Goal: Task Accomplishment & Management: Complete application form

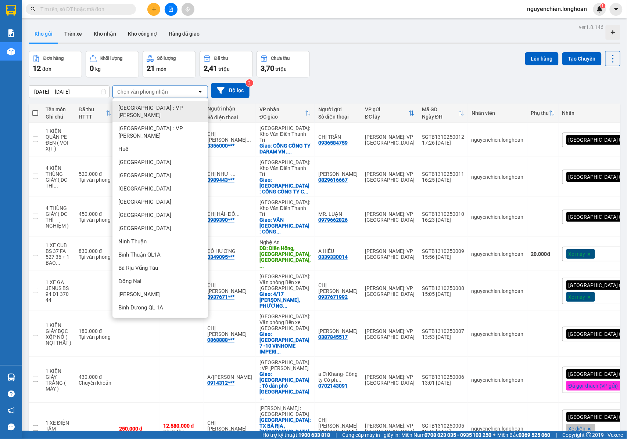
click at [153, 12] on button at bounding box center [153, 9] width 13 height 13
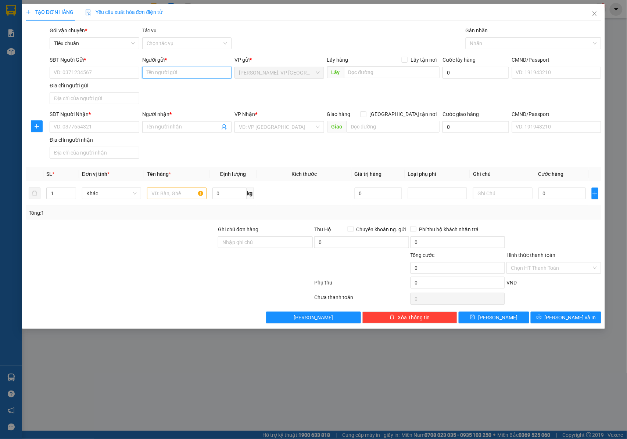
click at [152, 71] on input "Người gửi *" at bounding box center [187, 73] width 90 height 12
click at [163, 128] on input "Người nhận *" at bounding box center [183, 127] width 73 height 8
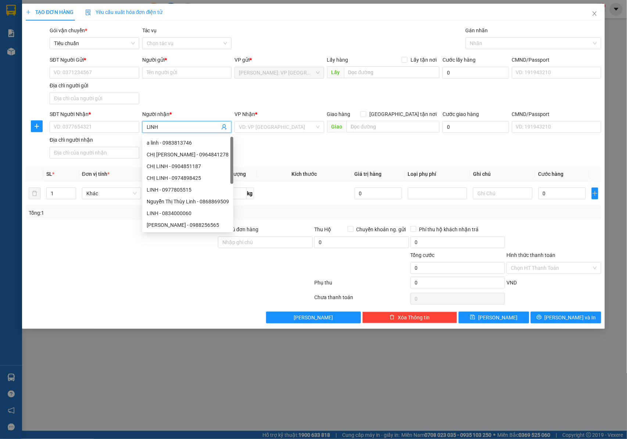
click at [165, 127] on input "LINH" at bounding box center [183, 127] width 73 height 8
type input "LINH"
click at [103, 126] on input "SĐT Người Nhận *" at bounding box center [95, 127] width 90 height 12
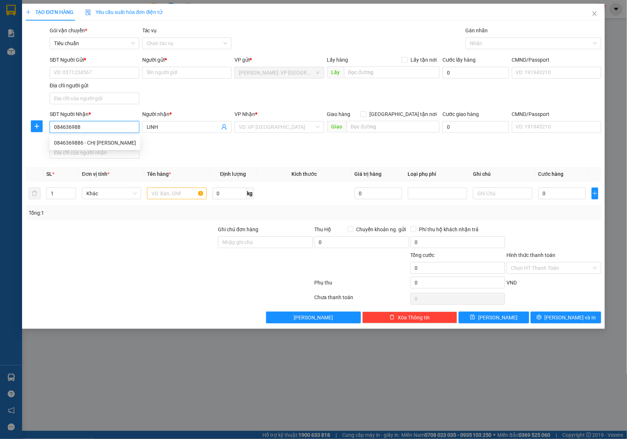
type input "0846369886"
drag, startPoint x: 98, startPoint y: 142, endPoint x: 118, endPoint y: 86, distance: 59.0
click at [99, 141] on div "0846369886 - CHỊ LINH" at bounding box center [95, 143] width 82 height 8
type input "CHỊ [PERSON_NAME]"
checkbox input "true"
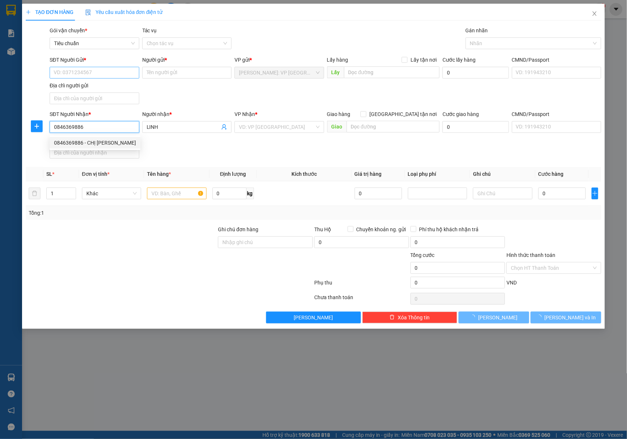
type input "192 LÊ THANH NGHỊ , HAI BÀ TRƯNG , HÀ NỘI"
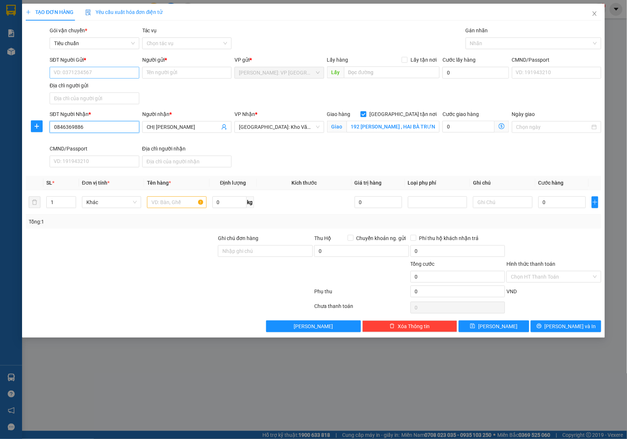
type input "0846369886"
click at [111, 69] on input "SĐT Người Gửi *" at bounding box center [95, 73] width 90 height 12
click at [127, 97] on input "Địa chỉ người gửi" at bounding box center [95, 99] width 90 height 12
click at [127, 94] on input "Địa chỉ người gửi" at bounding box center [95, 99] width 90 height 12
click at [105, 72] on input "SĐT Người Gửi *" at bounding box center [95, 73] width 90 height 12
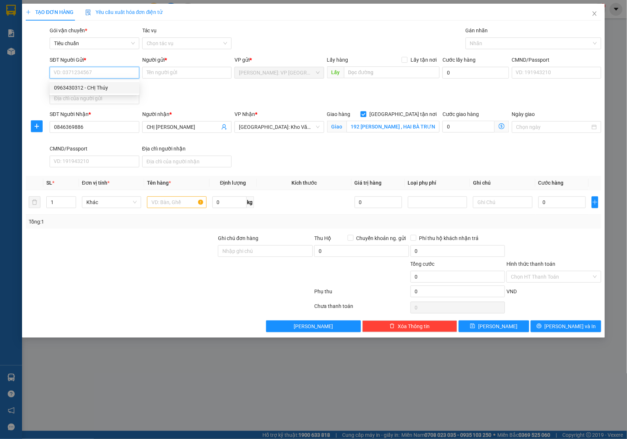
drag, startPoint x: 109, startPoint y: 86, endPoint x: 153, endPoint y: 97, distance: 45.5
click at [109, 87] on div "0963430312 - CHỊ Thúy" at bounding box center [94, 88] width 81 height 8
type input "0963430312"
type input "CHỊ Thúy"
click at [502, 46] on div at bounding box center [529, 43] width 125 height 9
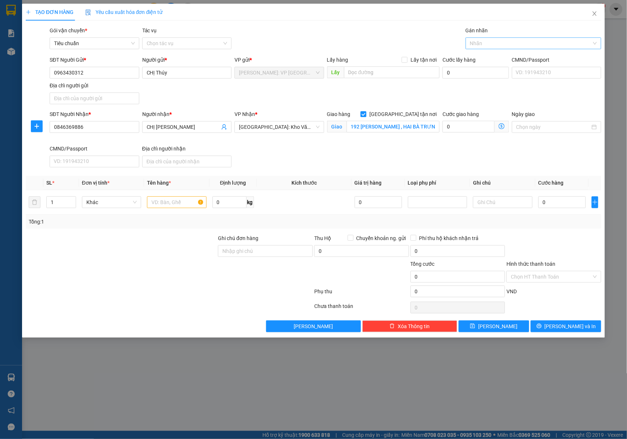
click at [502, 46] on div at bounding box center [529, 43] width 125 height 9
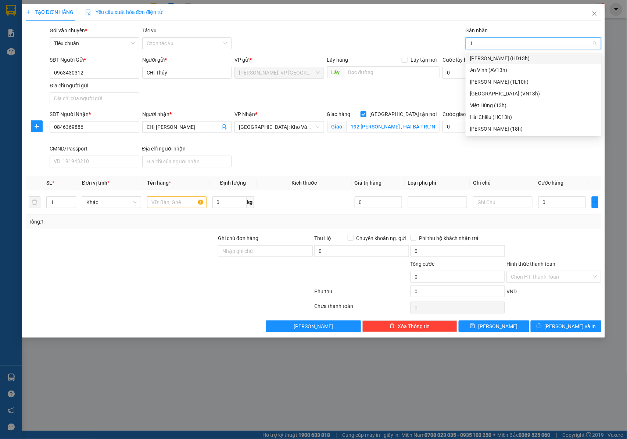
type input "1"
type input "GIAO"
click at [493, 59] on div "[GEOGRAPHIC_DATA] tận nơi" at bounding box center [533, 58] width 127 height 8
click at [172, 204] on input "text" at bounding box center [176, 203] width 59 height 12
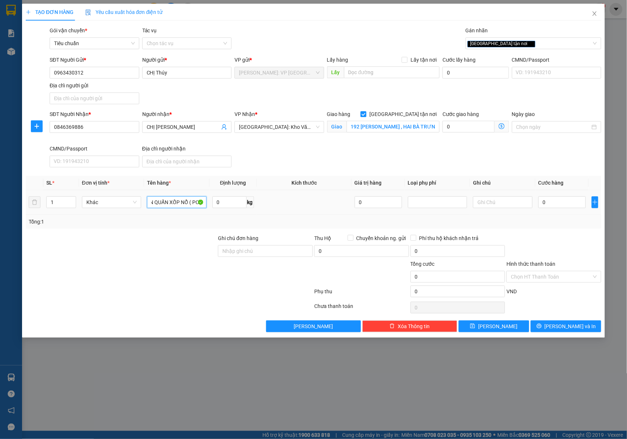
scroll to position [0, 15]
type input "1 KIÊN QUẤN XỐP NỔ ( PC )"
drag, startPoint x: 228, startPoint y: 246, endPoint x: 235, endPoint y: 247, distance: 7.1
click at [228, 246] on input "Ghi chú đơn hàng" at bounding box center [265, 251] width 95 height 12
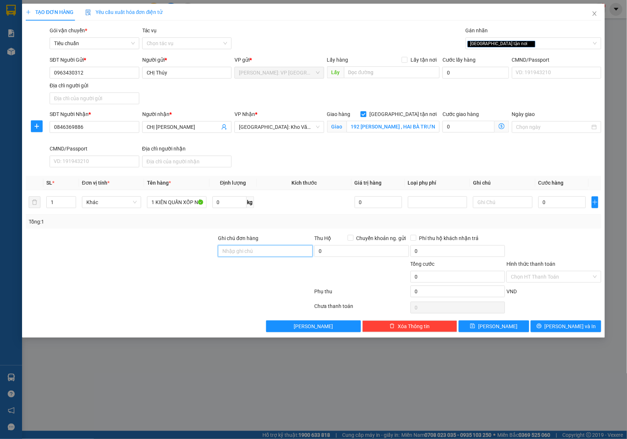
type input "NHẬN NGUYÊN KIỆN GIAO NGUYÊN KIỆN, HƯ VỠ K ĐỀN"
click at [567, 204] on input "0" at bounding box center [561, 203] width 47 height 12
type input "2"
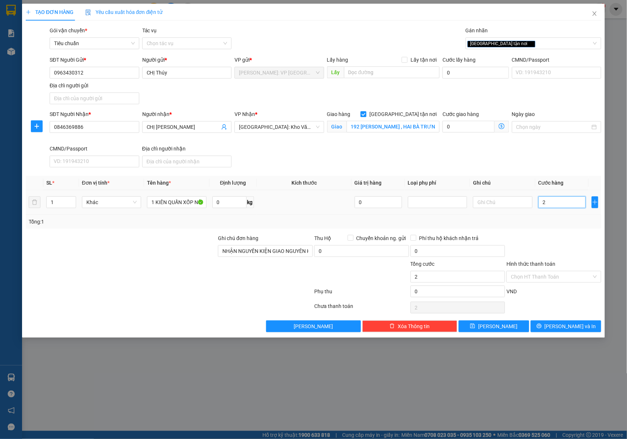
type input "22"
type input "220"
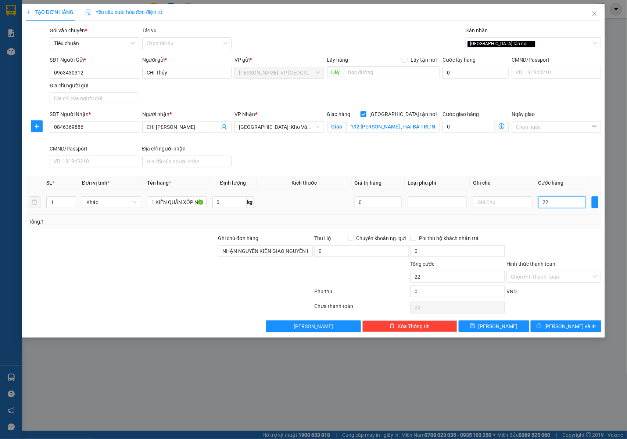
type input "220"
type input "2.200"
type input "22.000"
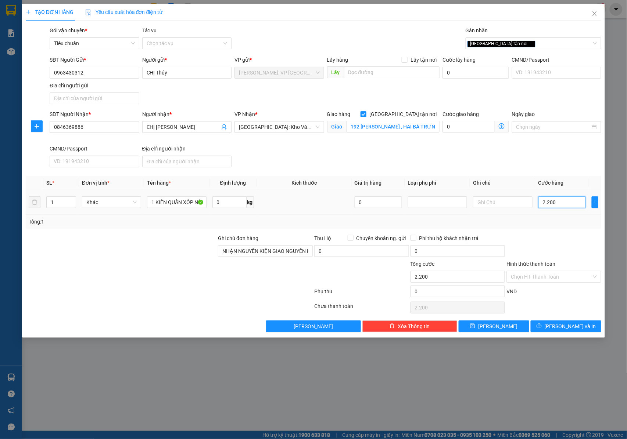
type input "22.000"
type input "220.000"
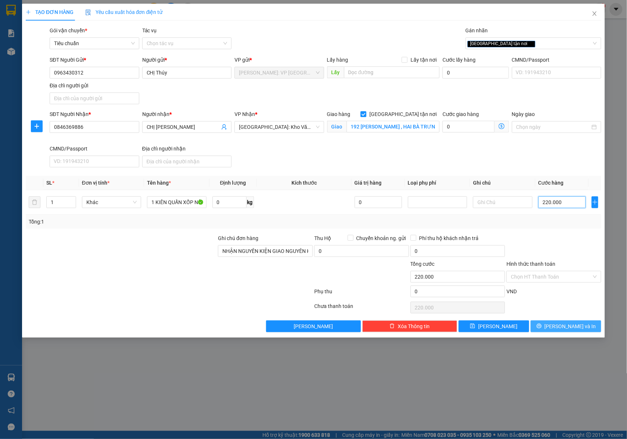
type input "220.000"
click at [547, 328] on button "Lưu và In" at bounding box center [565, 327] width 71 height 12
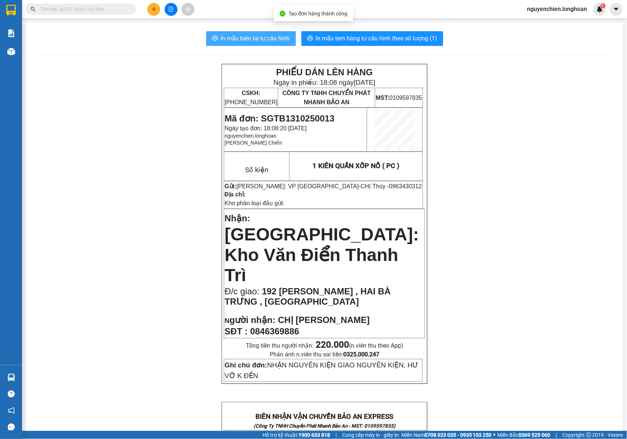
click at [275, 36] on span "In mẫu biên lai tự cấu hình" at bounding box center [255, 38] width 69 height 9
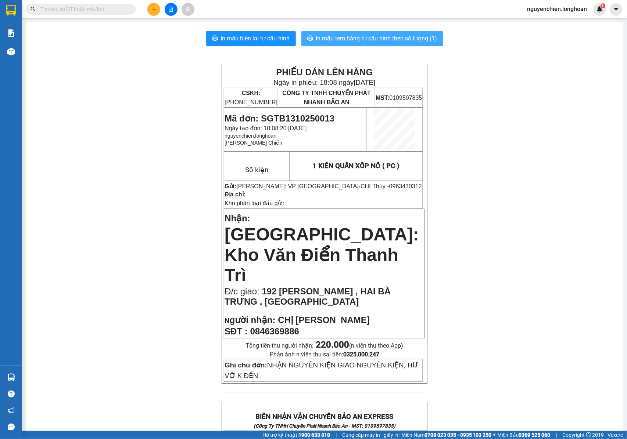
click at [379, 40] on span "In mẫu tem hàng tự cấu hình theo số lượng (1)" at bounding box center [376, 38] width 121 height 9
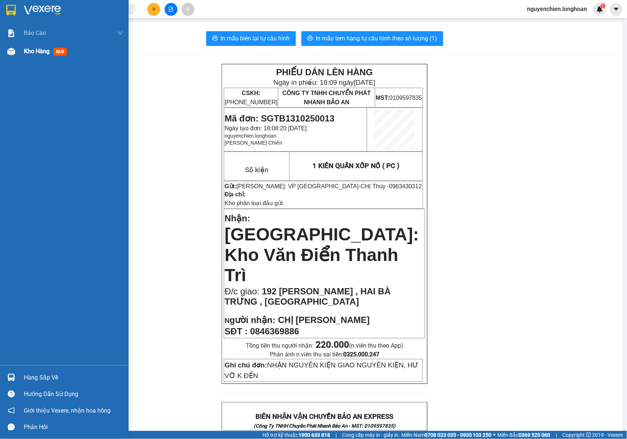
click at [19, 51] on div "Kho hàng mới" at bounding box center [64, 51] width 129 height 18
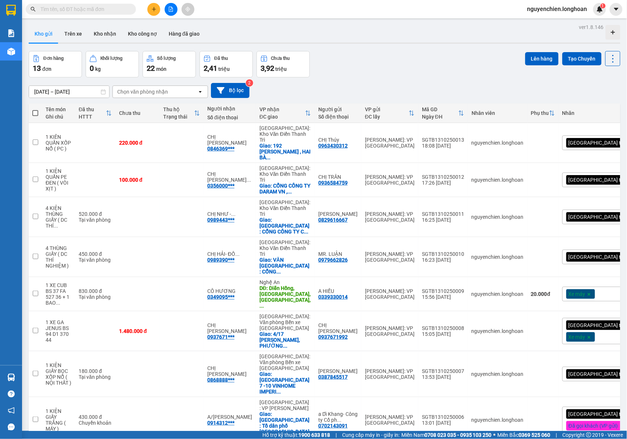
click at [595, 139] on div "[GEOGRAPHIC_DATA] tận nơi" at bounding box center [603, 143] width 83 height 15
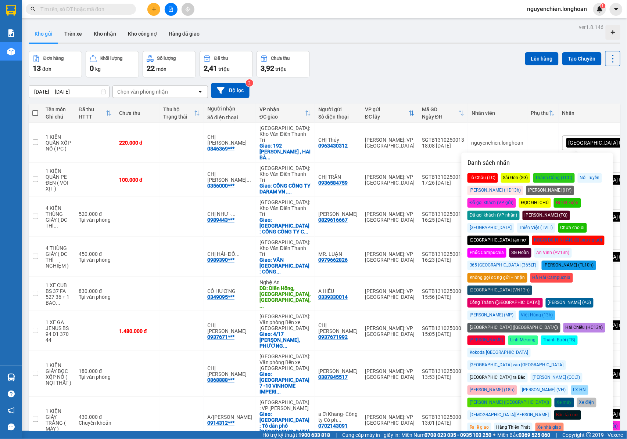
click at [516, 198] on div "Đã gọi khách (VP gửi)" at bounding box center [491, 203] width 48 height 10
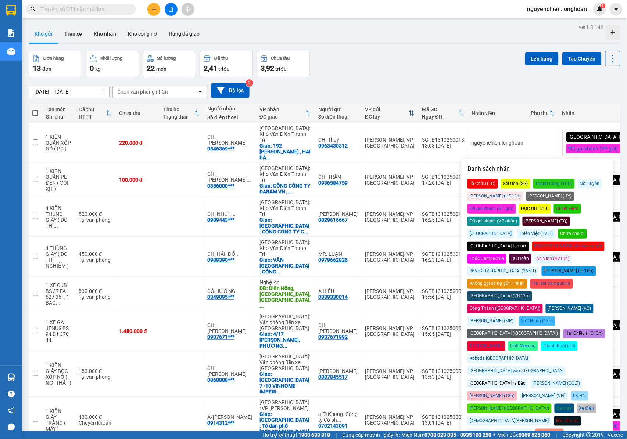
click at [425, 81] on div "14/09/2025 – 13/10/2025 Press the down arrow key to interact with the calendar …" at bounding box center [324, 91] width 591 height 26
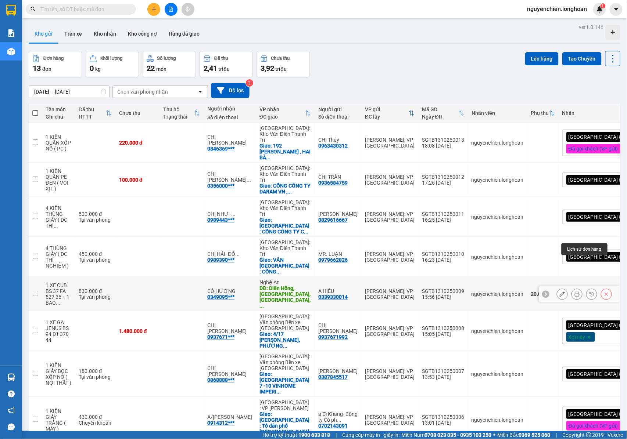
click at [572, 288] on button at bounding box center [577, 294] width 10 height 13
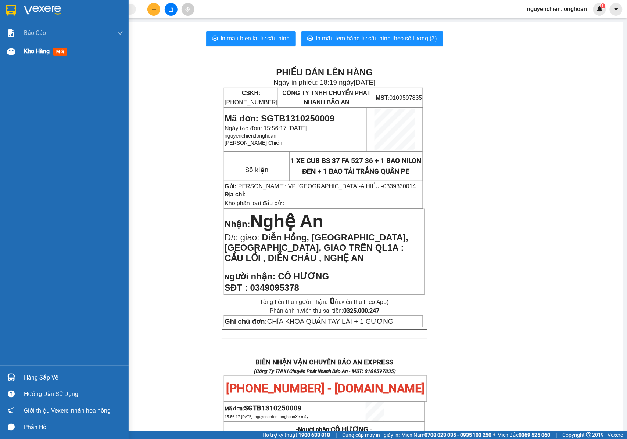
click at [18, 48] on div "Kho hàng mới" at bounding box center [64, 51] width 129 height 18
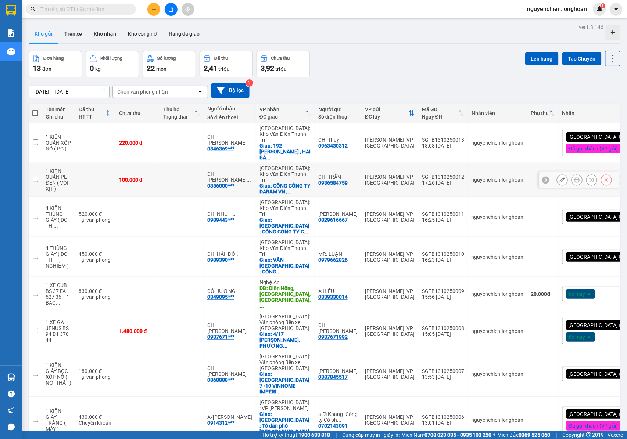
click at [572, 176] on button at bounding box center [577, 180] width 10 height 13
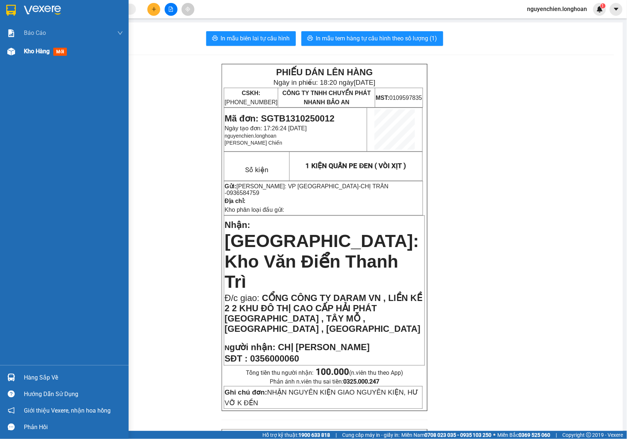
click at [11, 51] on img at bounding box center [11, 52] width 8 height 8
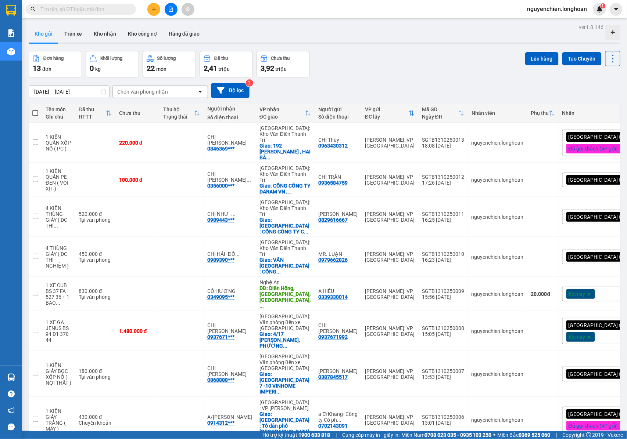
click at [593, 173] on div "[GEOGRAPHIC_DATA] tận nơi" at bounding box center [603, 180] width 83 height 15
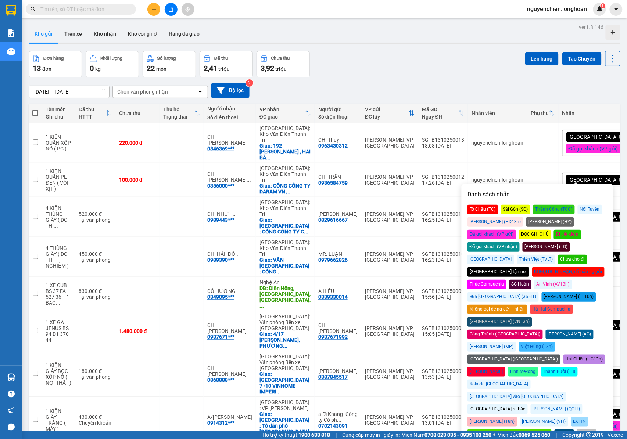
click at [516, 230] on div "Đã gọi khách (VP gửi)" at bounding box center [491, 235] width 48 height 10
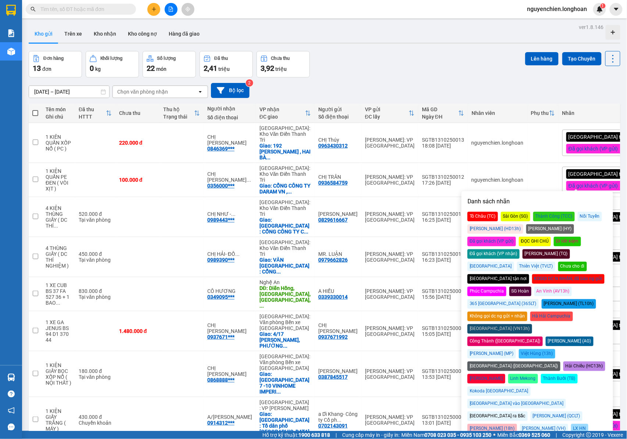
click at [420, 64] on div "Đơn hàng 13 đơn Khối lượng 0 kg Số lượng 22 món Đã thu 2,41 triệu Chưa thu 3,92…" at bounding box center [324, 64] width 591 height 26
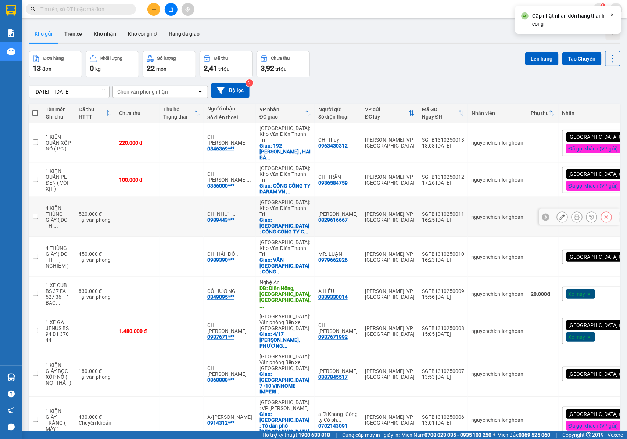
click at [572, 211] on button at bounding box center [577, 217] width 10 height 13
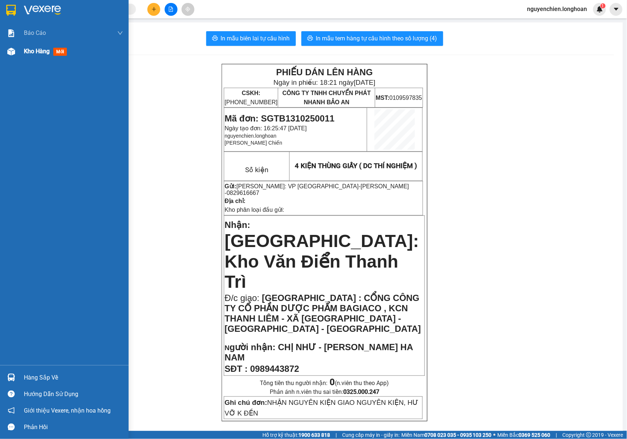
click at [15, 55] on img at bounding box center [11, 52] width 8 height 8
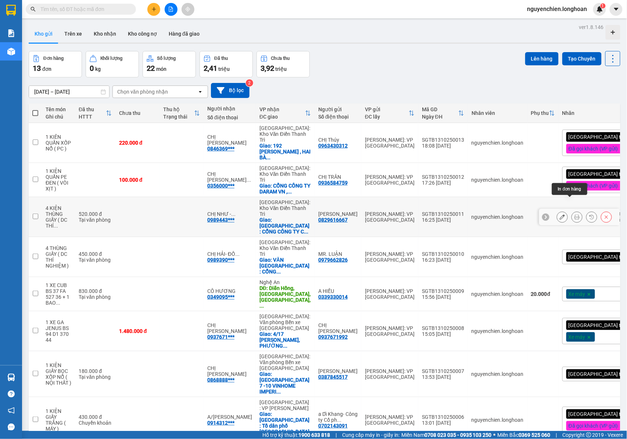
click at [572, 211] on button at bounding box center [577, 217] width 10 height 13
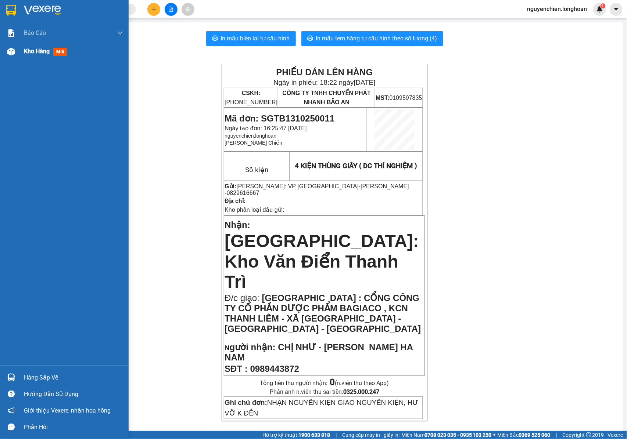
click at [11, 53] on img at bounding box center [11, 52] width 8 height 8
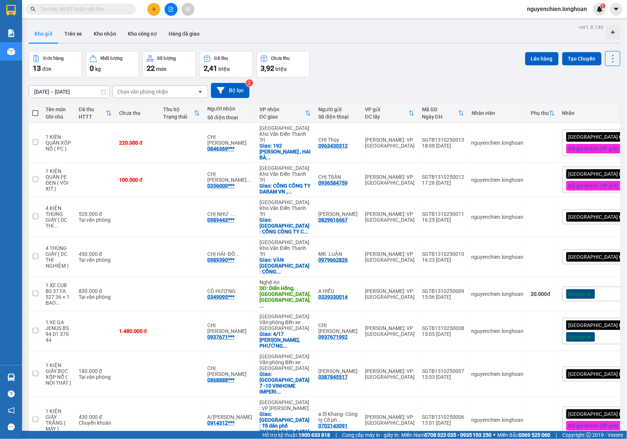
click at [593, 210] on div "[GEOGRAPHIC_DATA] tận nơi" at bounding box center [603, 217] width 83 height 15
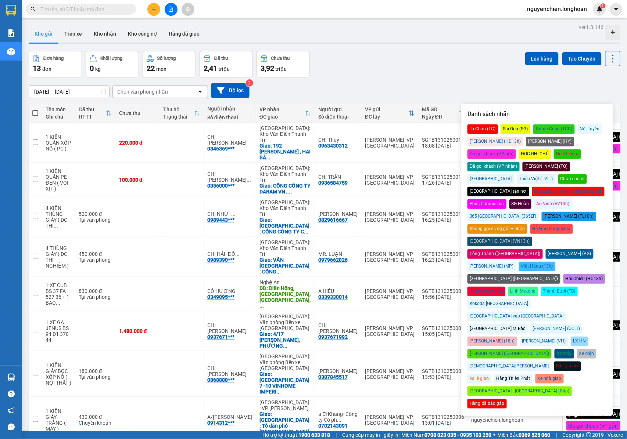
click at [516, 150] on div "Đã gọi khách (VP gửi)" at bounding box center [491, 155] width 48 height 10
click at [400, 68] on div "Đơn hàng 13 đơn Khối lượng 0 kg Số lượng 22 món Đã thu 2,41 triệu Chưa thu 3,92…" at bounding box center [324, 64] width 591 height 26
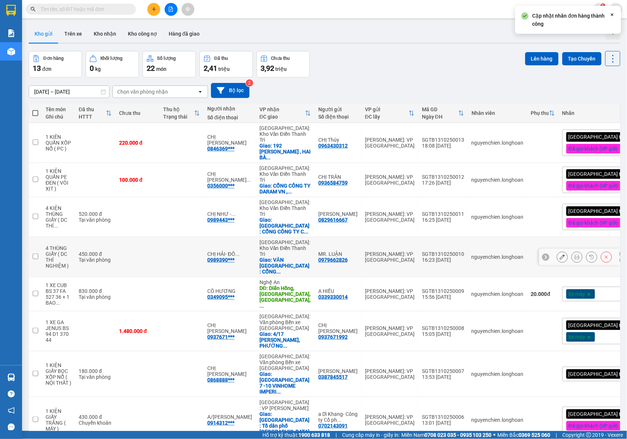
click at [574, 255] on icon at bounding box center [576, 257] width 5 height 5
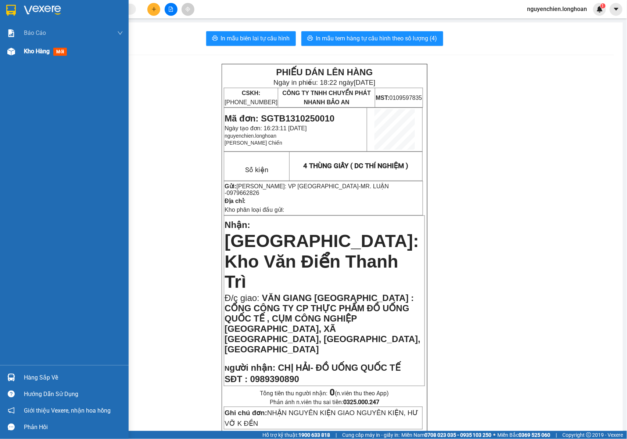
click at [8, 55] on img at bounding box center [11, 52] width 8 height 8
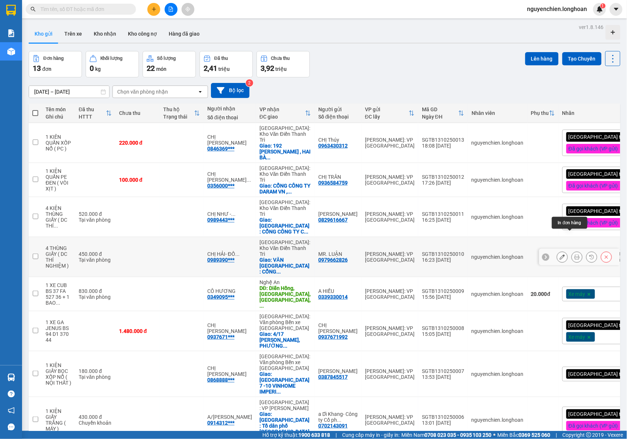
click at [572, 251] on button at bounding box center [577, 257] width 10 height 13
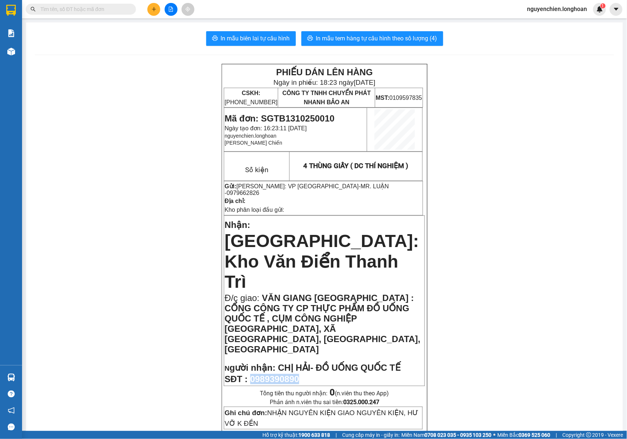
drag, startPoint x: 300, startPoint y: 323, endPoint x: 249, endPoint y: 325, distance: 51.1
click at [249, 374] on p "SĐT : 0989390890" at bounding box center [323, 379] width 199 height 10
copy span "0989390890"
click at [238, 436] on div "Hỗ trợ kỹ thuật: 1900 633 818 | Cung cấp máy in - giấy in: Miền Nam 0708 023 03…" at bounding box center [311, 435] width 623 height 8
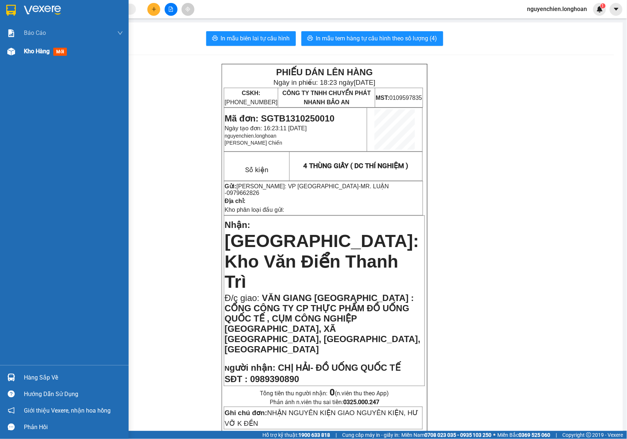
click at [15, 57] on div at bounding box center [11, 51] width 13 height 13
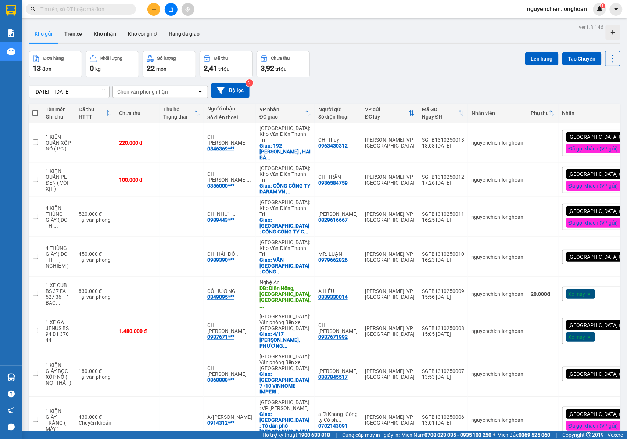
click at [595, 250] on div "[GEOGRAPHIC_DATA] tận nơi" at bounding box center [603, 257] width 83 height 15
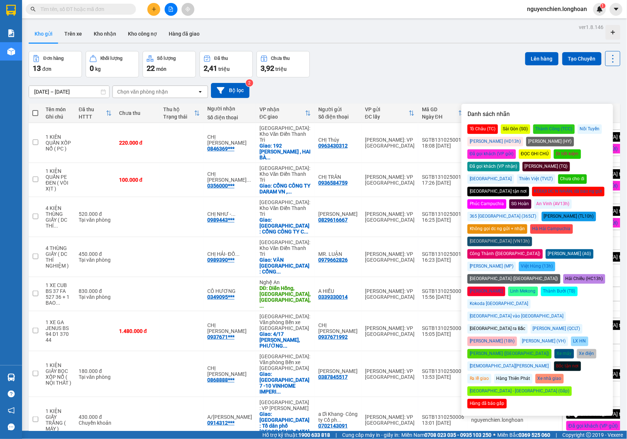
click at [516, 150] on div "Đã gọi khách (VP gửi)" at bounding box center [491, 155] width 48 height 10
click at [407, 55] on div "Đơn hàng 13 đơn Khối lượng 0 kg Số lượng 22 món Đã thu 2,41 triệu Chưa thu 3,92…" at bounding box center [324, 64] width 591 height 26
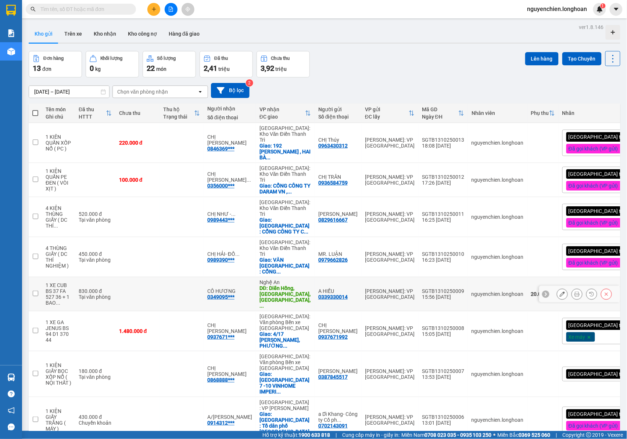
click at [574, 292] on icon at bounding box center [576, 294] width 5 height 5
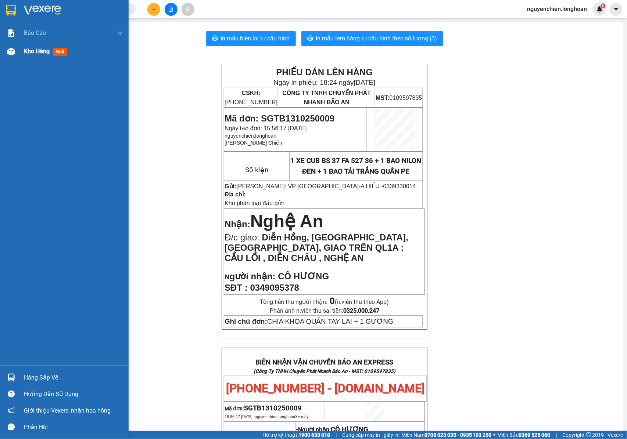
click at [8, 52] on img at bounding box center [11, 52] width 8 height 8
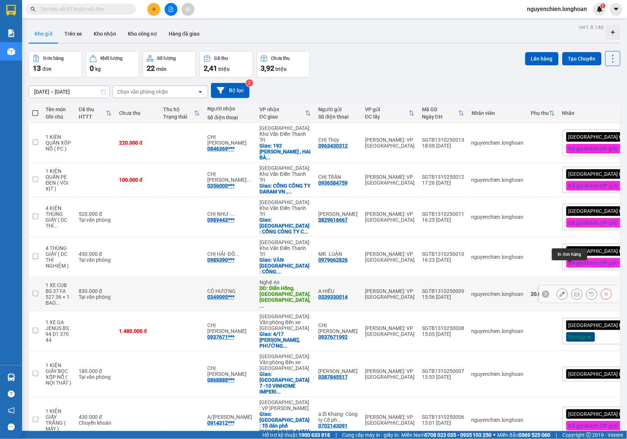
click at [574, 292] on icon at bounding box center [576, 294] width 5 height 5
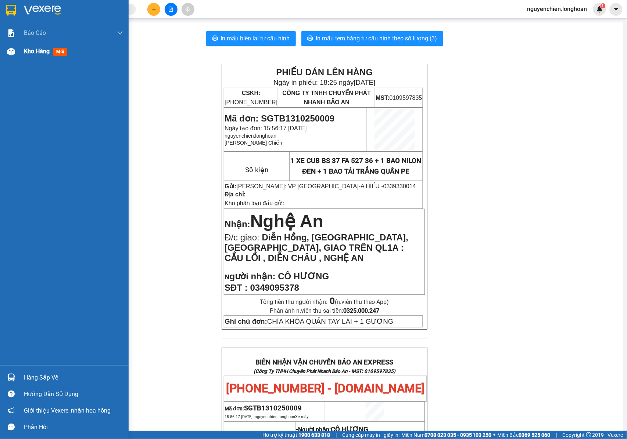
click at [8, 53] on img at bounding box center [11, 52] width 8 height 8
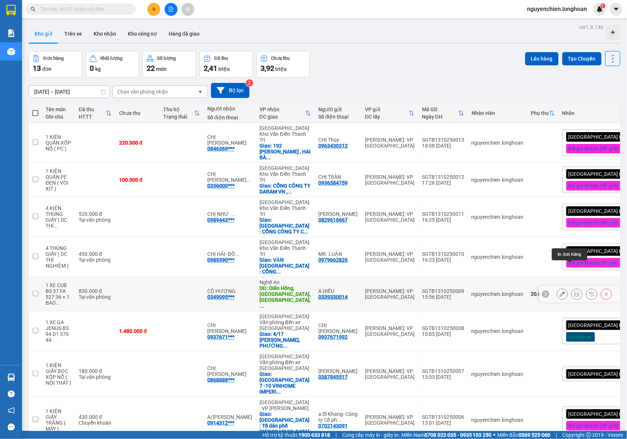
click at [557, 288] on button at bounding box center [562, 294] width 10 height 13
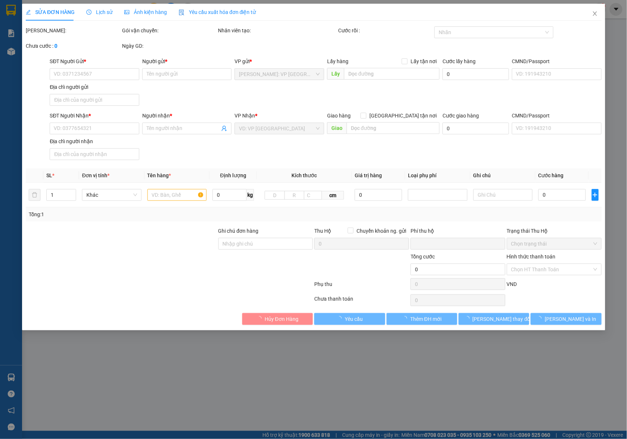
type input "0339330014"
type input "A HIẾU"
type input "0349095378"
type input "CÔ HƯƠNG"
type input "Diễn Hồng, Diễn Châu, Nghệ An, GIAO TRÊN QL1A : CẦU LỒI , DIỄN CHÂU , NGHỆ AN"
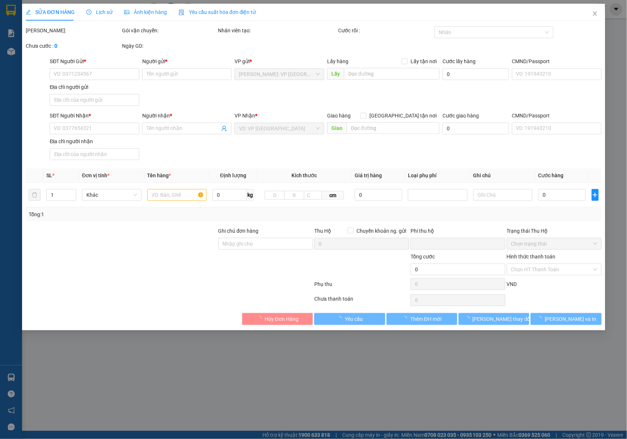
type input "CHÌA KHÓA QUẤN TAY LÁI + 1 GƯƠNG"
type input "0"
type input "830.000"
type input "20.000"
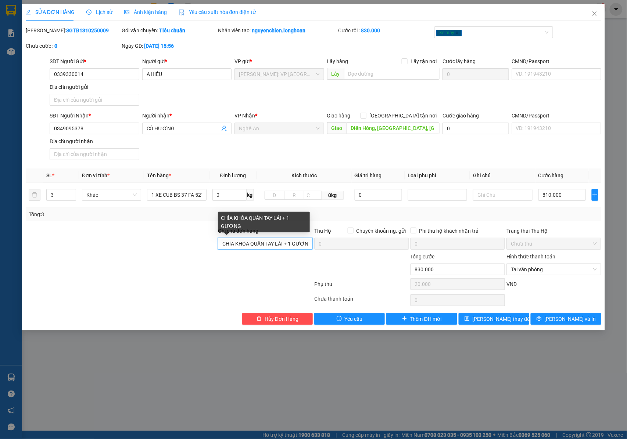
scroll to position [0, 5]
drag, startPoint x: 288, startPoint y: 243, endPoint x: 307, endPoint y: 243, distance: 19.1
click at [307, 243] on input "CHÌA KHÓA QUẤN TAY LÁI + 1 GƯƠNG" at bounding box center [265, 244] width 95 height 12
click at [307, 244] on input "CHÌA KHÓA QUẤN TAY LÁI + 1 GƯƠNG" at bounding box center [265, 244] width 95 height 12
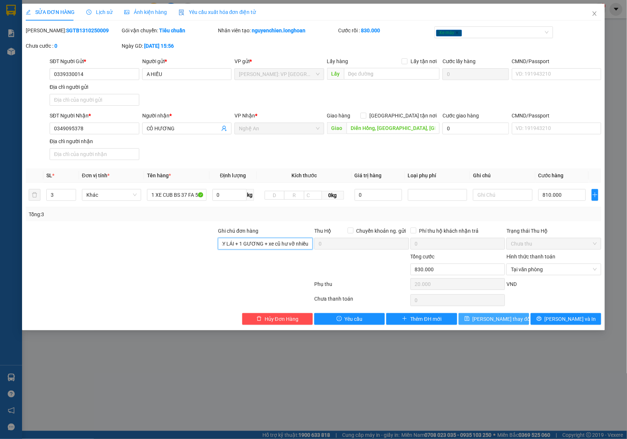
type input "CHÌA KHÓA QUẤN TAY LÁI + 1 GƯƠNG + xe cũ hư vỡ nhiều"
click at [491, 325] on button "Lưu thay đổi" at bounding box center [493, 319] width 71 height 12
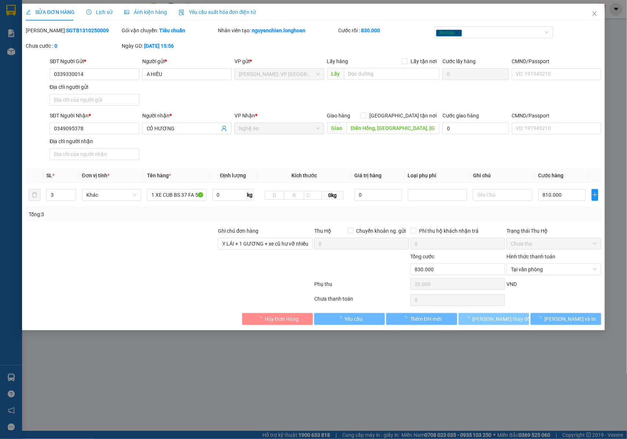
scroll to position [0, 0]
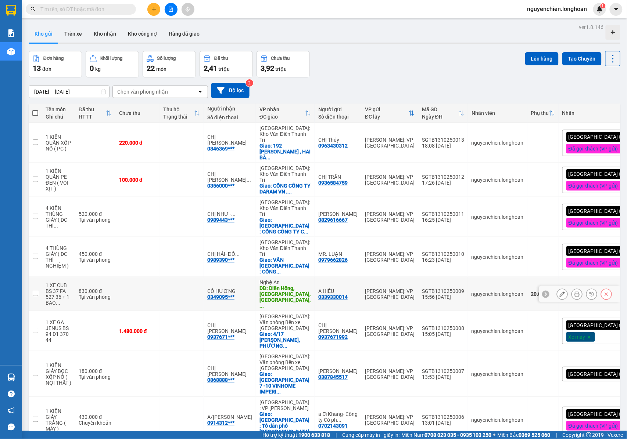
click at [573, 288] on button at bounding box center [577, 294] width 10 height 13
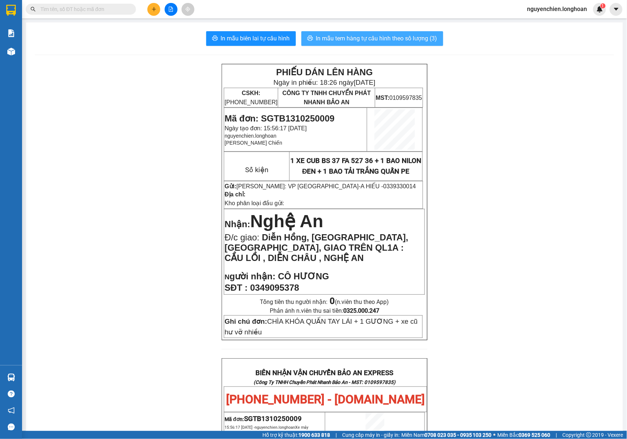
click at [411, 40] on span "In mẫu tem hàng tự cấu hình theo số lượng (3)" at bounding box center [376, 38] width 121 height 9
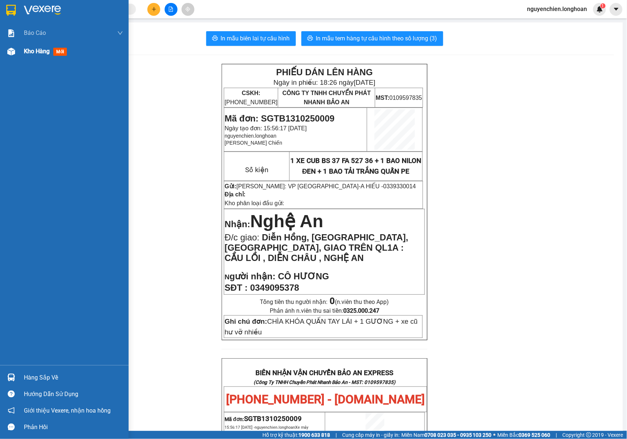
click at [11, 53] on img at bounding box center [11, 52] width 8 height 8
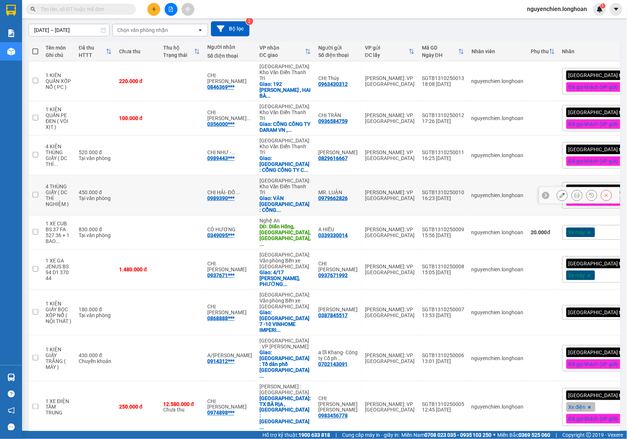
scroll to position [64, 0]
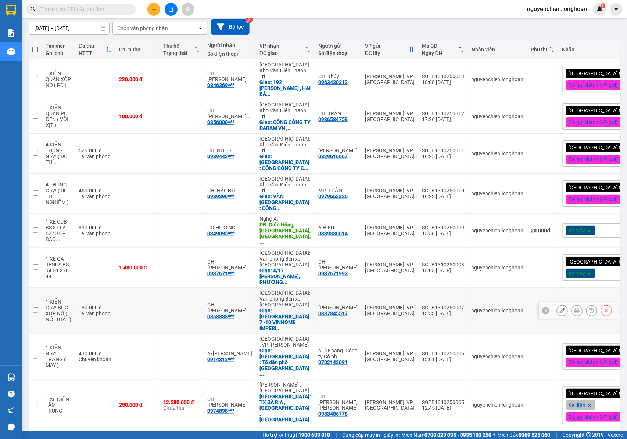
click at [572, 305] on button at bounding box center [577, 311] width 10 height 13
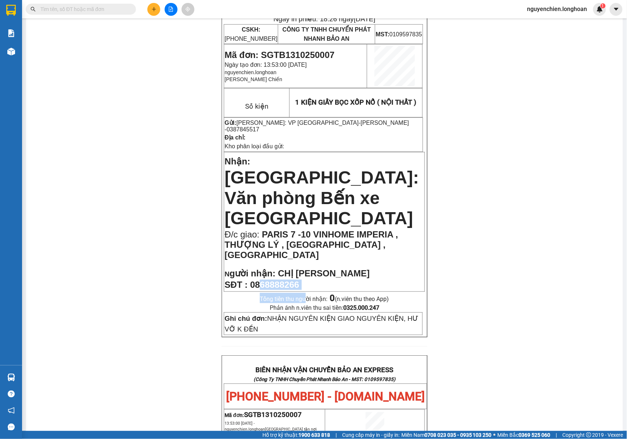
drag, startPoint x: 300, startPoint y: 263, endPoint x: 257, endPoint y: 255, distance: 44.2
click at [257, 255] on div "PHIẾU DÁN LÊN HÀNG Ngày in phiếu: 18:26 ngày 13-10-2025 CSKH: 1900.06.88.33 CÔN…" at bounding box center [324, 168] width 205 height 337
click at [298, 280] on span "0868888266" at bounding box center [274, 285] width 49 height 10
drag, startPoint x: 302, startPoint y: 256, endPoint x: 250, endPoint y: 259, distance: 51.8
click at [250, 280] on p "SĐT : 0868888266" at bounding box center [323, 285] width 199 height 10
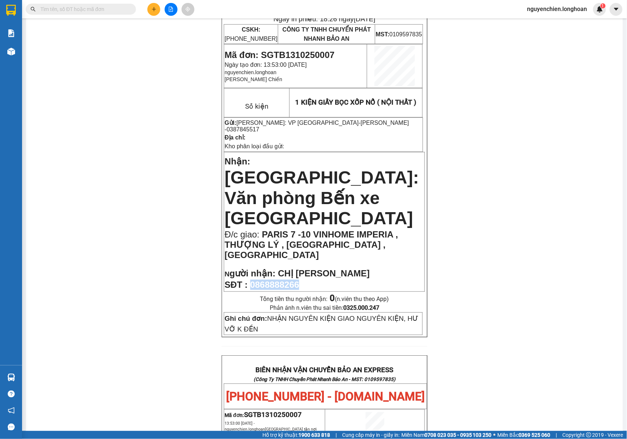
copy span "0868888266"
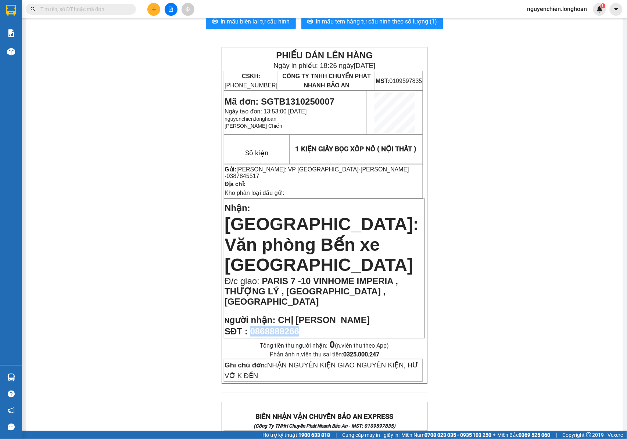
scroll to position [15, 0]
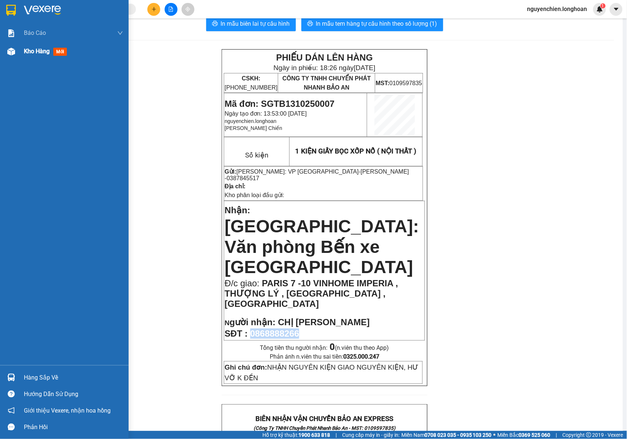
click at [26, 52] on span "Kho hàng" at bounding box center [37, 51] width 26 height 7
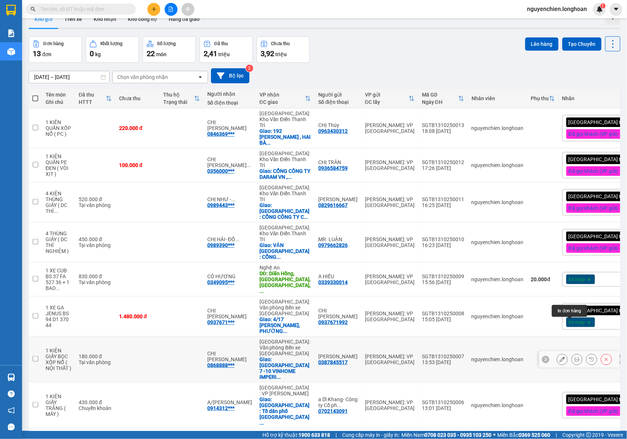
click at [559, 357] on icon at bounding box center [561, 359] width 5 height 5
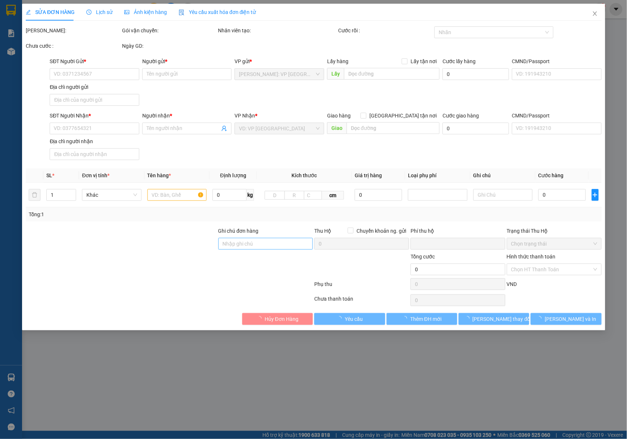
type input "0387845517"
type input "[PERSON_NAME]"
type input "0868888266"
type input "CHỊ [PERSON_NAME]"
checkbox input "true"
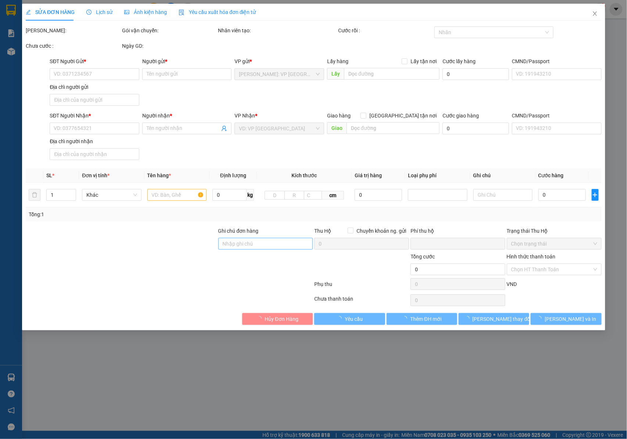
type input "PARIS 7 -10 VINHOME IMPERIA , THƯỢNG LÝ , HỒNG BÀNG , HẢI PHÒNG"
type input "NHẬN NGUYÊN KIỆN GIAO NGUYÊN KIỆN, HƯ VỠ K ĐỀN"
type input "0"
type input "180.000"
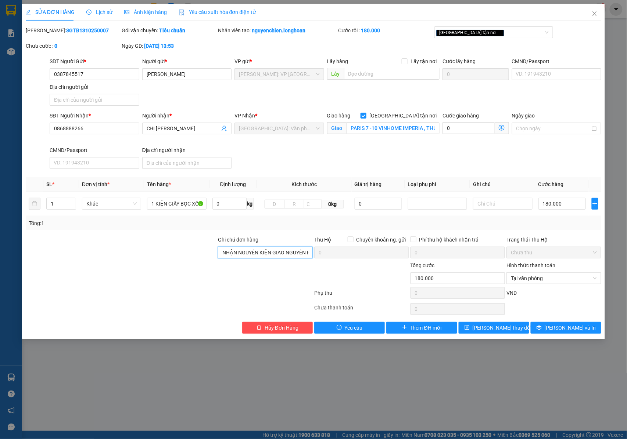
click at [299, 253] on input "NHẬN NGUYÊN KIỆN GIAO NGUYÊN KIỆN, HƯ VỠ K ĐỀN" at bounding box center [265, 253] width 95 height 12
drag, startPoint x: 300, startPoint y: 253, endPoint x: 308, endPoint y: 255, distance: 8.2
click at [308, 255] on input "NHẬN NGUYÊN KIỆN GIAO NGUYÊN KIỆN, HƯ VỠ K ĐỀN" at bounding box center [265, 253] width 95 height 12
click at [309, 256] on input "NHẬN NGUYÊN KIỆN GIAO NGUYÊN KIỆN, HƯ VỠ K ĐỀN" at bounding box center [265, 253] width 95 height 12
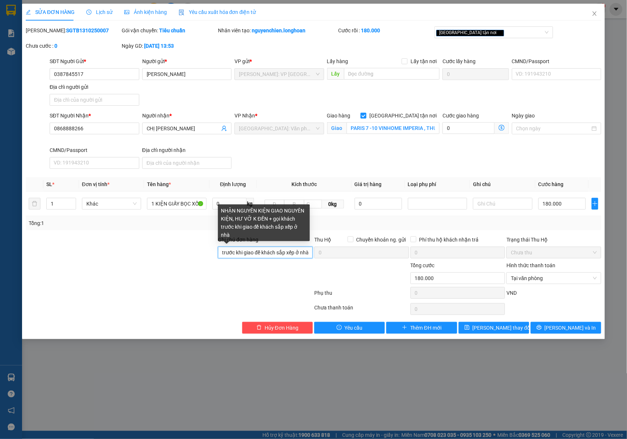
scroll to position [0, 160]
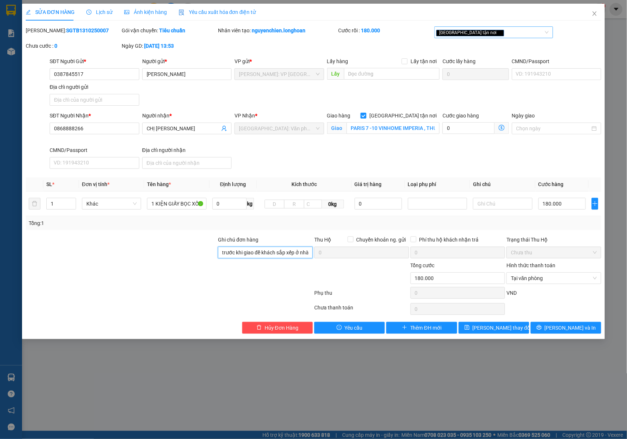
click at [507, 31] on div "[GEOGRAPHIC_DATA] tận nơi" at bounding box center [490, 32] width 108 height 9
type input "NHẬN NGUYÊN KIỆN GIAO NGUYÊN KIỆN, HƯ VỠ K ĐỀN + gọi khách trước khi giao để kh…"
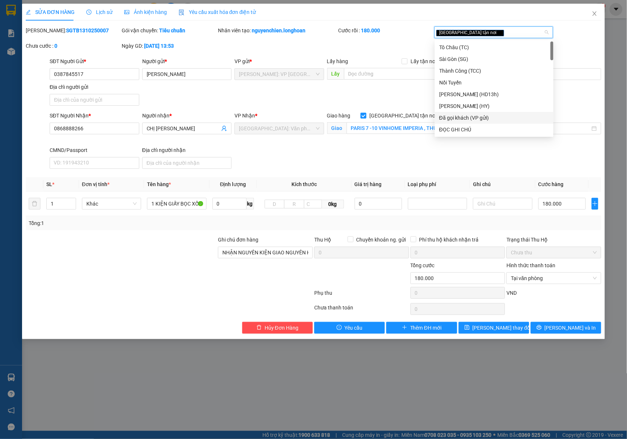
click at [478, 118] on div "Đã gọi khách (VP gửi)" at bounding box center [494, 118] width 110 height 8
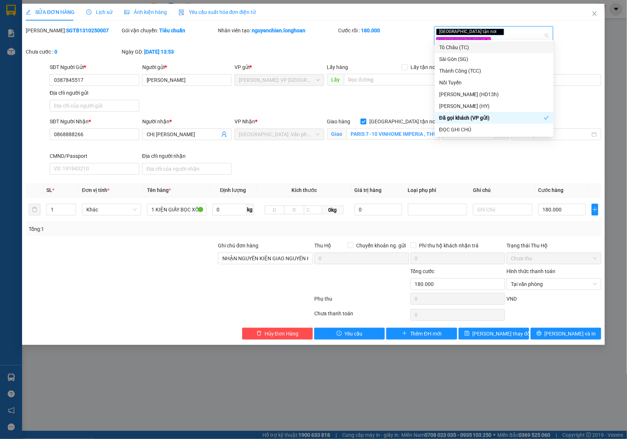
click at [488, 38] on icon "close" at bounding box center [486, 40] width 4 height 4
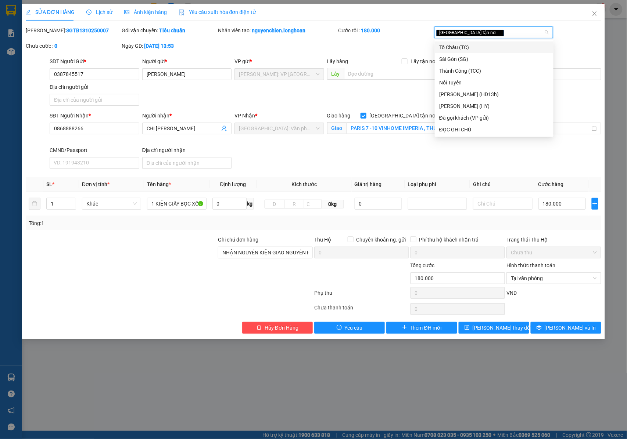
click at [518, 33] on div "[GEOGRAPHIC_DATA] tận nơi" at bounding box center [490, 32] width 108 height 9
click at [467, 128] on div "ĐỌC GHI CHÚ" at bounding box center [494, 130] width 110 height 8
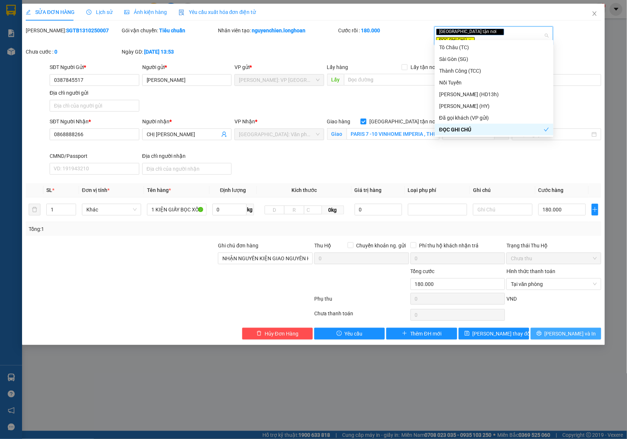
click at [552, 328] on button "Lưu và In" at bounding box center [565, 334] width 71 height 12
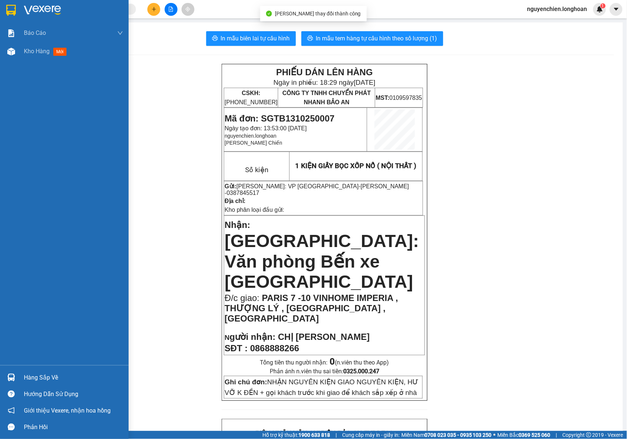
click at [12, 55] on div at bounding box center [11, 51] width 13 height 13
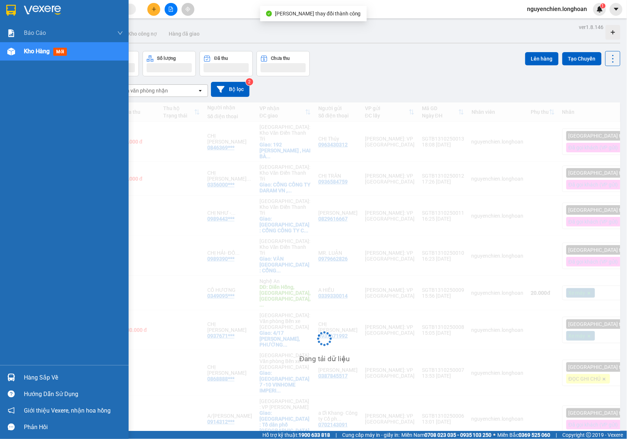
click at [22, 51] on div "Kho hàng mới" at bounding box center [64, 51] width 129 height 18
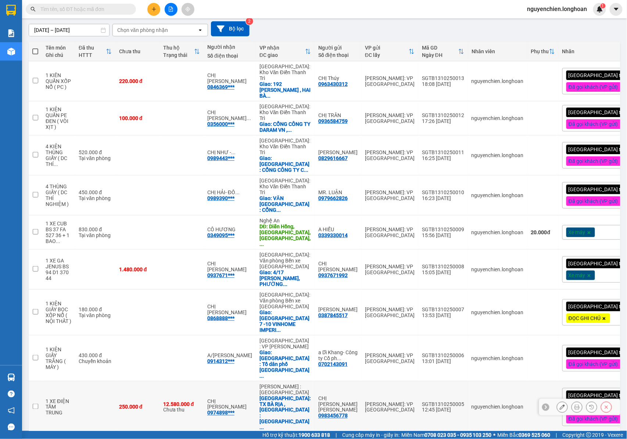
scroll to position [64, 0]
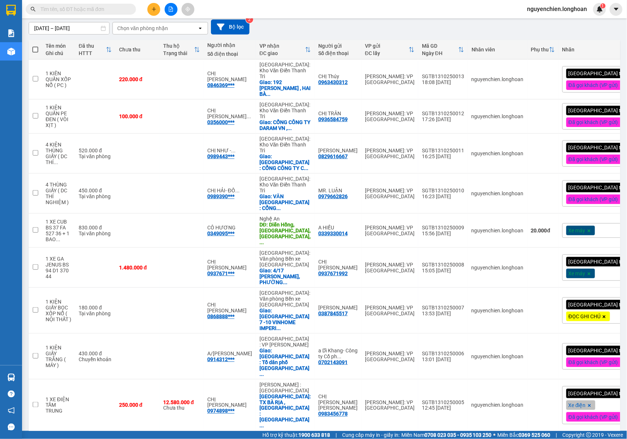
click at [601, 298] on div "Giao tận nơi ĐỌC GHI CHÚ" at bounding box center [603, 311] width 83 height 26
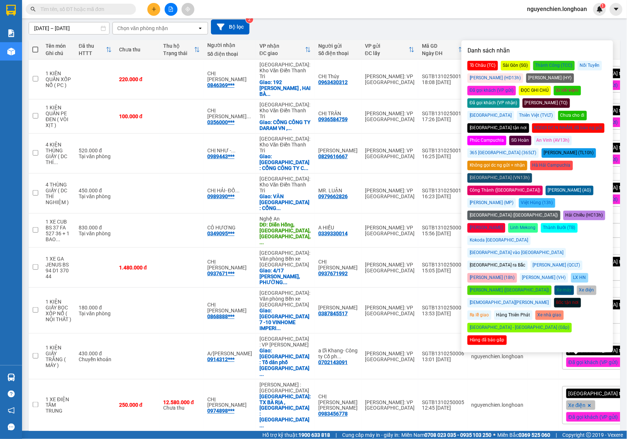
drag, startPoint x: 583, startPoint y: 80, endPoint x: 575, endPoint y: 75, distance: 9.2
click at [516, 86] on div "Đã gọi khách (VP gửi)" at bounding box center [491, 91] width 48 height 10
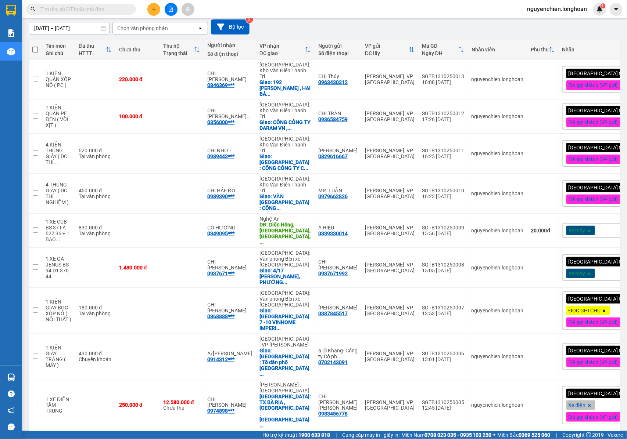
click at [462, 19] on div "14/09/2025 – 13/10/2025 Press the down arrow key to interact with the calendar …" at bounding box center [324, 27] width 591 height 26
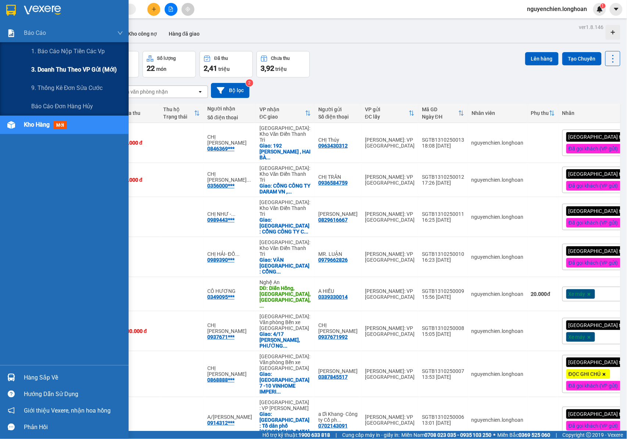
click at [66, 68] on span "3. Doanh Thu theo VP Gửi (mới)" at bounding box center [74, 69] width 86 height 9
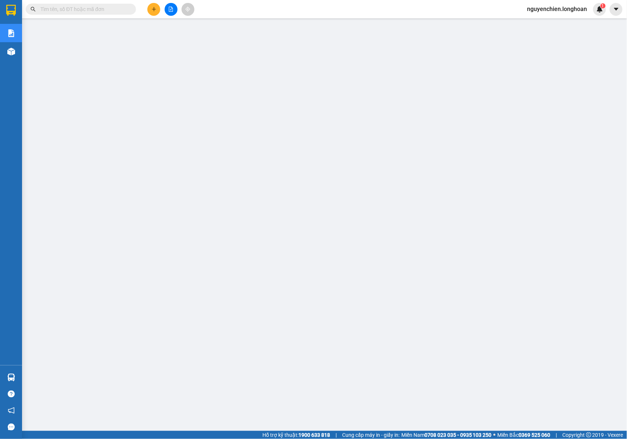
paste input "0862843899"
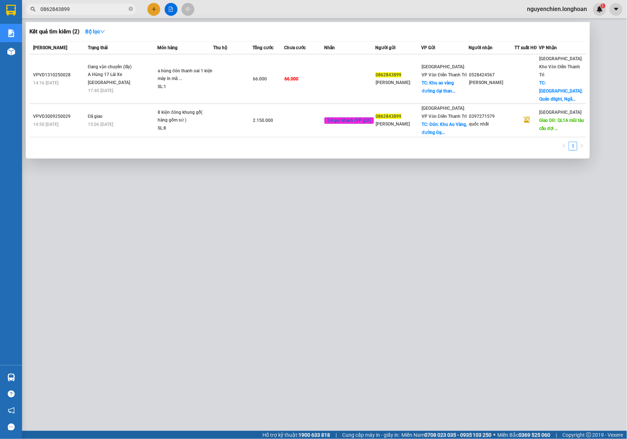
type input "0862843899"
click at [209, 206] on div at bounding box center [313, 219] width 627 height 439
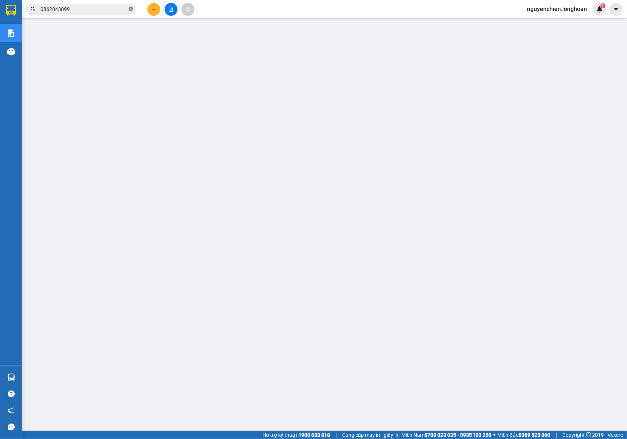
click at [132, 7] on icon "close-circle" at bounding box center [131, 9] width 4 height 4
paste input "0917891967"
type input "0917891967"
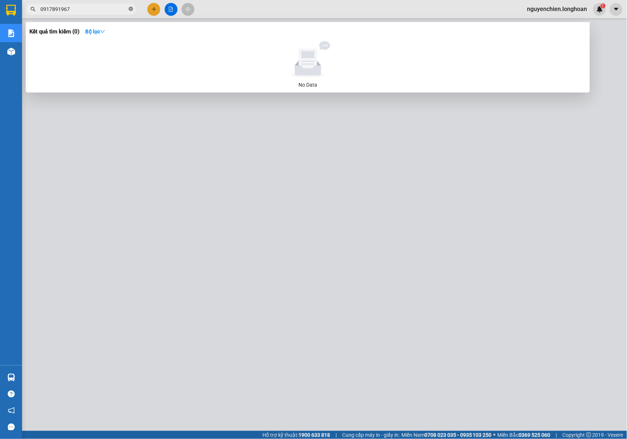
click at [131, 9] on icon "close-circle" at bounding box center [131, 9] width 4 height 4
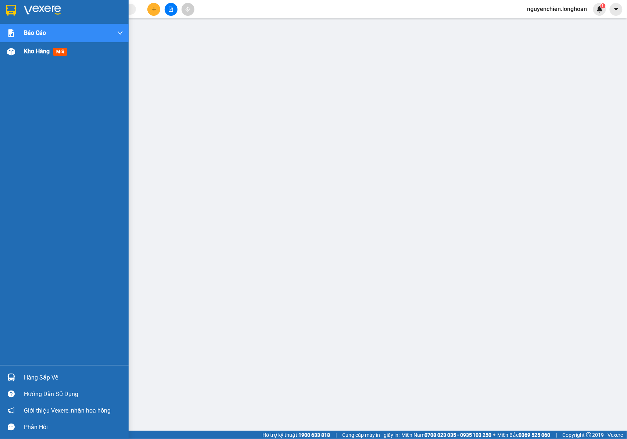
drag, startPoint x: 21, startPoint y: 54, endPoint x: 14, endPoint y: 54, distance: 6.7
click at [18, 54] on div "Kho hàng mới" at bounding box center [64, 51] width 129 height 18
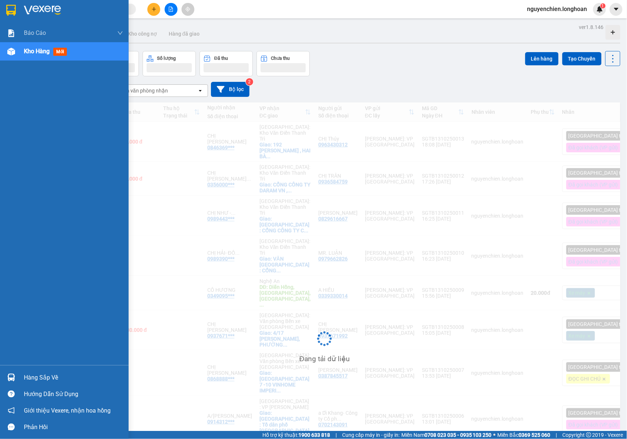
click at [14, 54] on img at bounding box center [11, 52] width 8 height 8
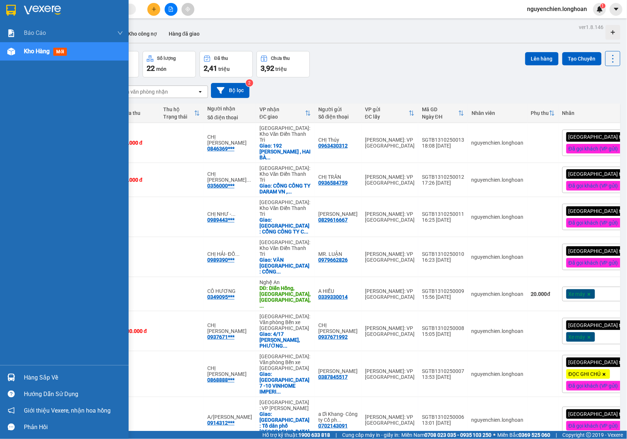
click at [3, 47] on div "Kho hàng mới" at bounding box center [64, 51] width 129 height 18
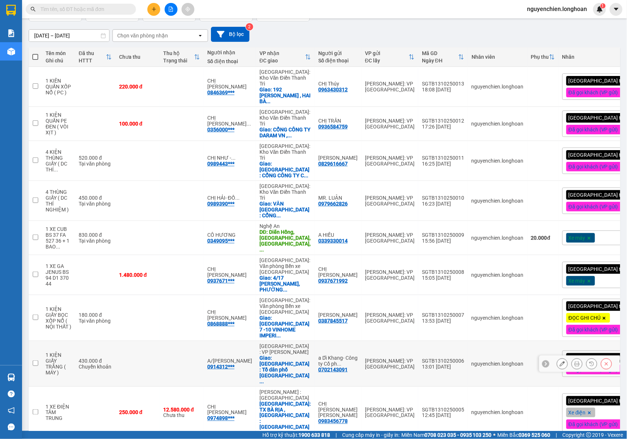
scroll to position [72, 0]
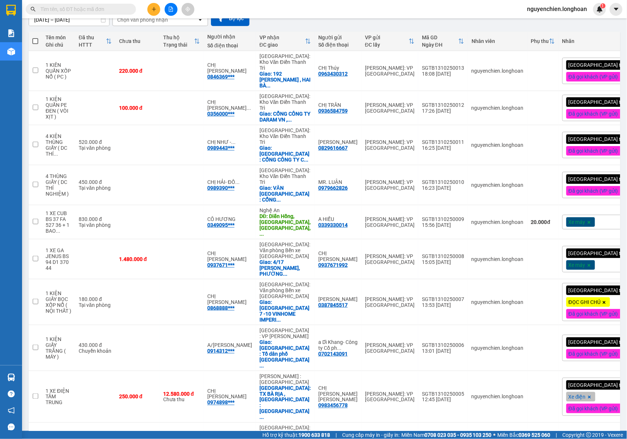
click at [574, 353] on span "20 / trang" at bounding box center [584, 356] width 24 height 7
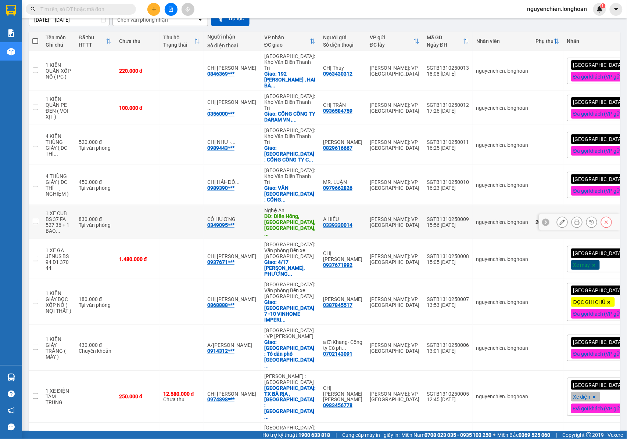
scroll to position [54, 0]
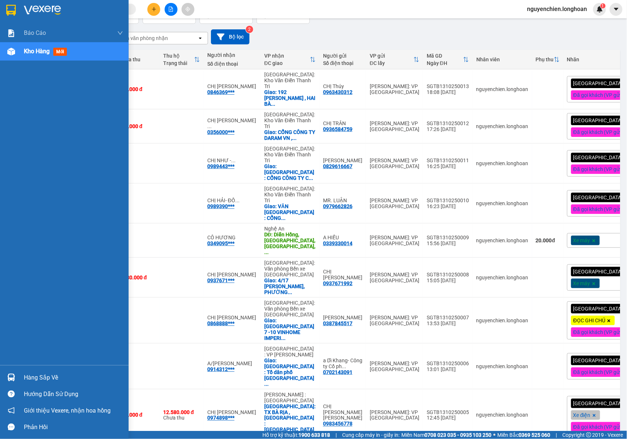
click at [17, 50] on div at bounding box center [11, 51] width 13 height 13
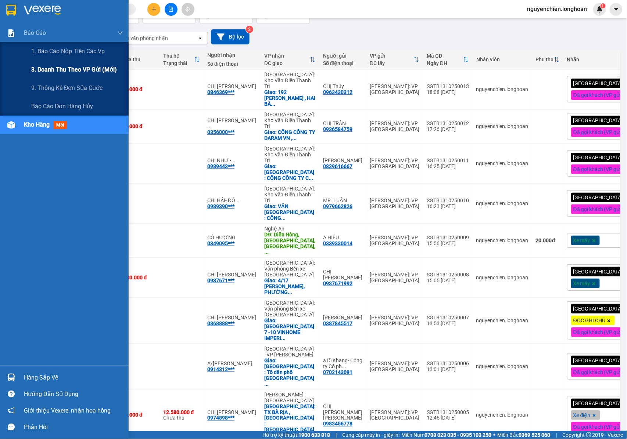
click at [52, 71] on span "3. Doanh Thu theo VP Gửi (mới)" at bounding box center [74, 69] width 86 height 9
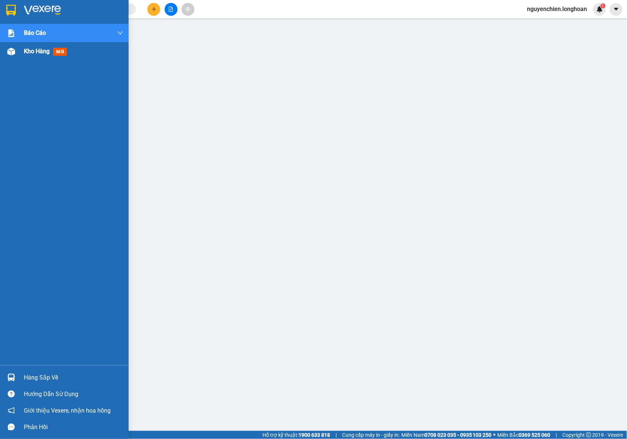
click at [12, 46] on div at bounding box center [11, 51] width 13 height 13
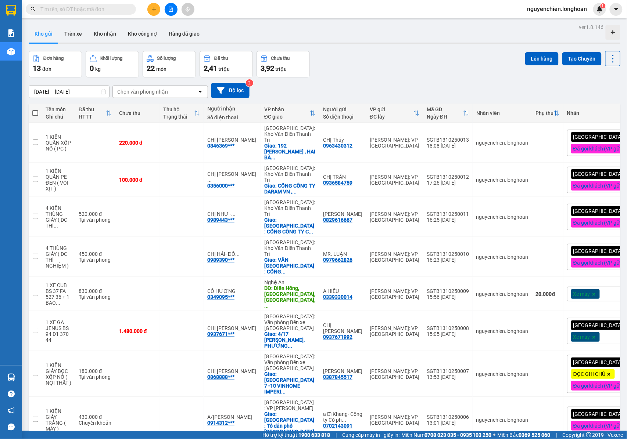
click at [379, 76] on div "Đơn hàng 13 đơn Khối lượng 0 kg Số lượng 22 món Đã thu 2,41 triệu Chưa thu 3,92…" at bounding box center [324, 64] width 591 height 26
click at [586, 287] on div "Xe máy" at bounding box center [608, 294] width 83 height 15
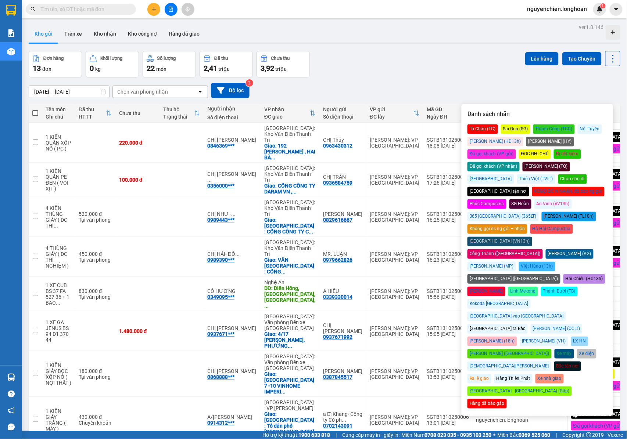
click at [516, 150] on div "Đã gọi khách (VP gửi)" at bounding box center [491, 155] width 48 height 10
click at [406, 71] on div "Đơn hàng 13 đơn Khối lượng 0 kg Số lượng 22 món Đã thu 2,41 triệu Chưa thu 3,92…" at bounding box center [324, 64] width 591 height 26
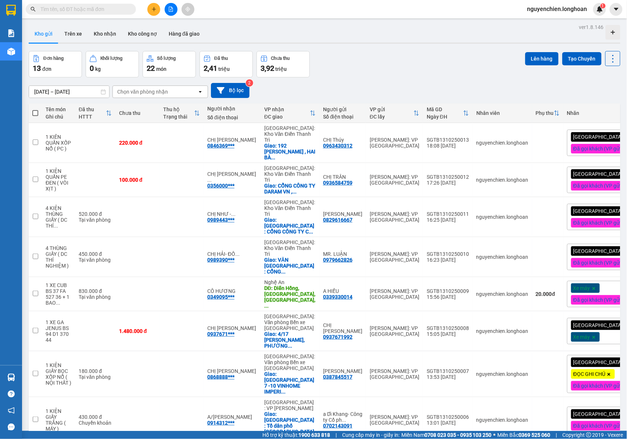
click at [155, 11] on icon "plus" at bounding box center [153, 9] width 5 height 5
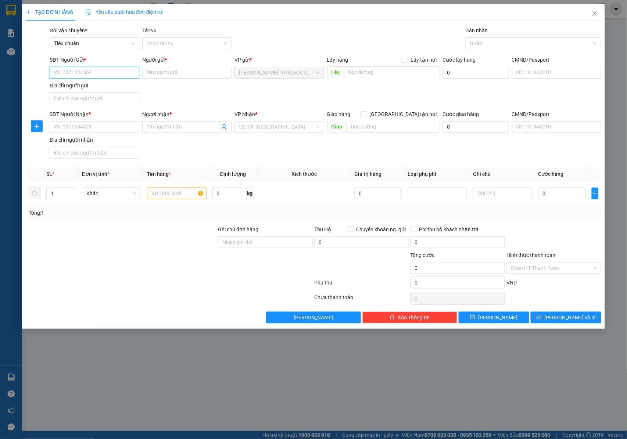
click at [100, 75] on input "SĐT Người Gửi *" at bounding box center [95, 73] width 90 height 12
click at [72, 71] on input "SĐT Người Gửi *" at bounding box center [95, 73] width 90 height 12
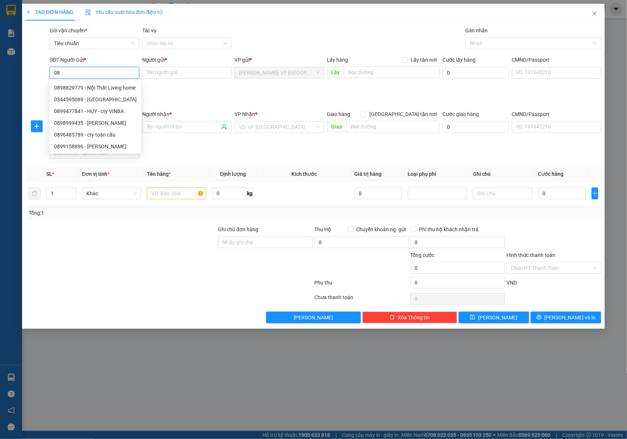
type input "0"
type input "0899300081"
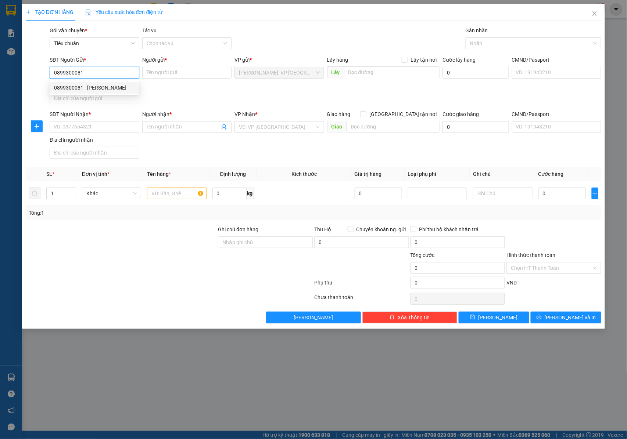
drag, startPoint x: 83, startPoint y: 87, endPoint x: 149, endPoint y: 92, distance: 66.0
click at [84, 87] on div "0899300081 - nguyễn đức sỹ" at bounding box center [94, 88] width 81 height 8
type input "nguyễn đức sỹ"
type input "0899300081"
drag, startPoint x: 189, startPoint y: 72, endPoint x: 134, endPoint y: 75, distance: 54.4
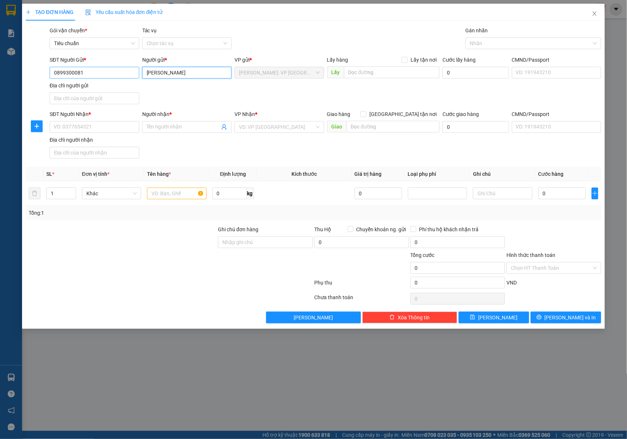
click at [134, 75] on div "SĐT Người Gửi * 0899300081 Người gửi * nguyễn đức sỹ VP gửi * Hồ Chí Minh: VP Q…" at bounding box center [325, 81] width 554 height 51
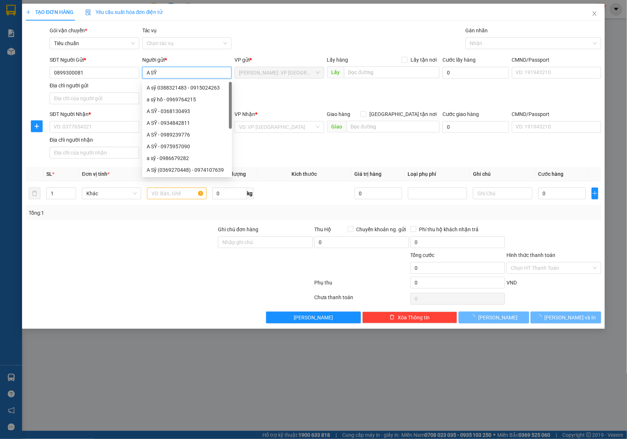
type input "A SỸ"
click at [273, 31] on div "Gói vận chuyển * Tiêu chuẩn Tác vụ Chọn tác vụ Gán nhãn Nhãn" at bounding box center [325, 39] width 554 height 26
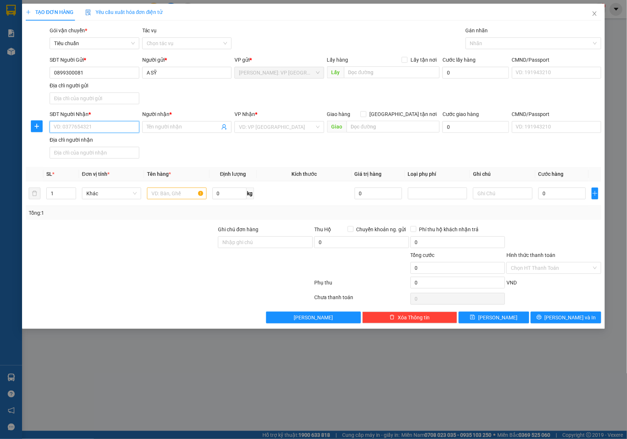
click at [87, 128] on input "SĐT Người Nhận *" at bounding box center [95, 127] width 90 height 12
drag, startPoint x: 89, startPoint y: 143, endPoint x: 248, endPoint y: 135, distance: 159.3
click at [90, 143] on div "0913453889 - bác sĩ thắng" at bounding box center [97, 143] width 87 height 8
type input "0913453889"
type input "bác sĩ thắng"
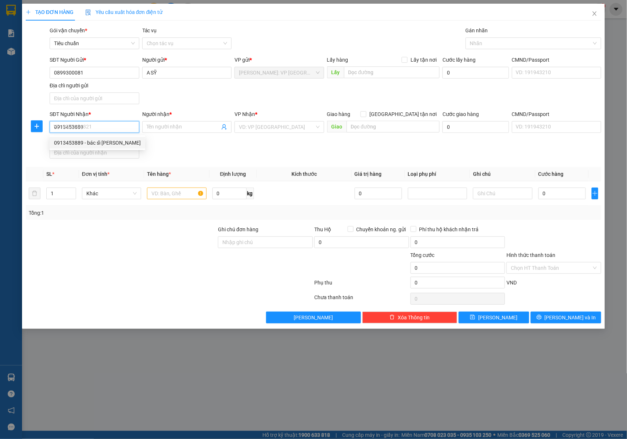
type input "Hà Tĩnh - [GEOGRAPHIC_DATA]: Bến xe [GEOGRAPHIC_DATA]"
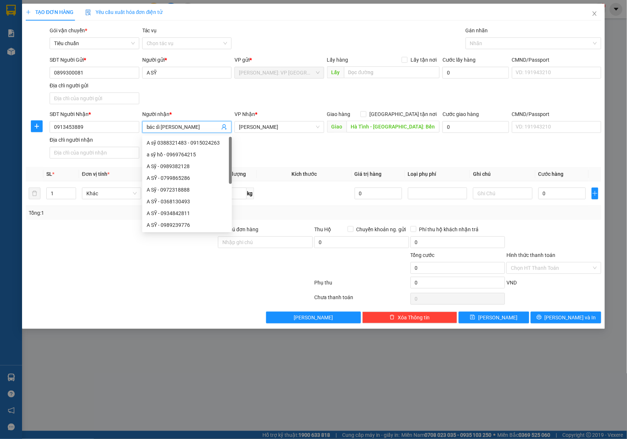
drag, startPoint x: 181, startPoint y: 130, endPoint x: 145, endPoint y: 130, distance: 35.3
click at [145, 130] on span "bác sĩ thắng" at bounding box center [187, 127] width 90 height 12
type input "b"
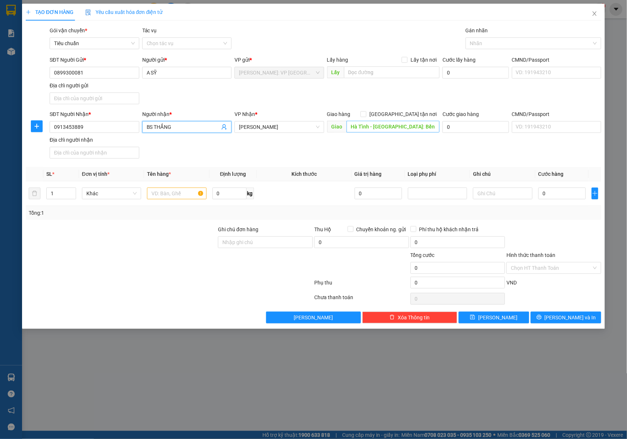
type input "BS THẮNG"
click at [381, 133] on input "Hà Tĩnh - [GEOGRAPHIC_DATA]: Bến xe [GEOGRAPHIC_DATA]" at bounding box center [392, 127] width 93 height 12
click at [397, 128] on input "Hà Tĩnh - [GEOGRAPHIC_DATA]: Bến xe [GEOGRAPHIC_DATA]" at bounding box center [392, 127] width 93 height 12
drag, startPoint x: 409, startPoint y: 129, endPoint x: 441, endPoint y: 129, distance: 31.6
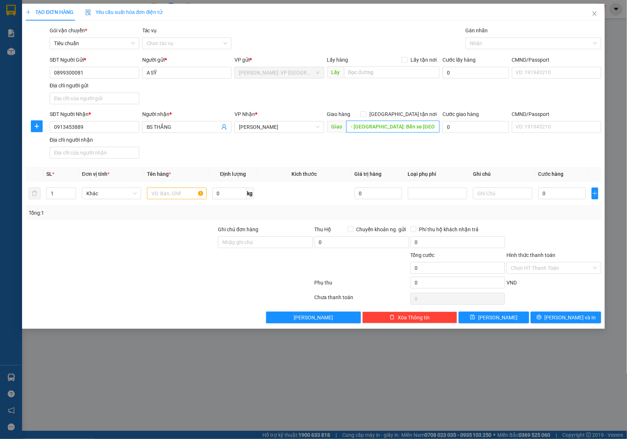
click at [441, 129] on div "SĐT Người Nhận * 0913453889 Người nhận * BS THẮNG VP Nhận * Hà Tĩnh Giao hàng G…" at bounding box center [325, 135] width 554 height 51
click at [438, 148] on div "SĐT Người Nhận * 0913453889 Người nhận * BS THẮNG VP Nhận * Hà Tĩnh Giao hàng G…" at bounding box center [325, 135] width 554 height 51
click at [166, 198] on input "text" at bounding box center [176, 194] width 59 height 12
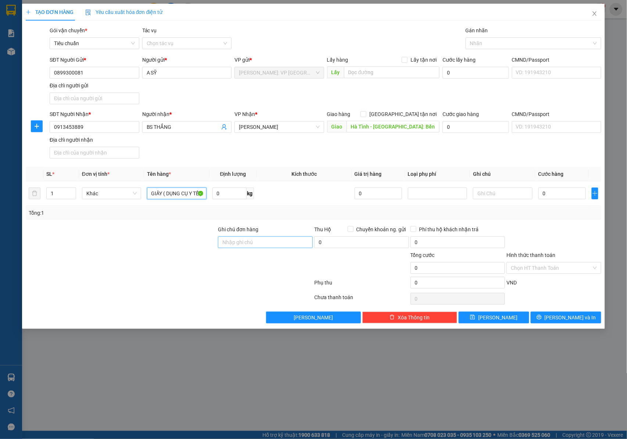
type input "1 KIỆN THÙNG GIẤY ( DỤNG CỤ Y TẾ )"
click at [228, 247] on input "Ghi chú đơn hàng" at bounding box center [265, 243] width 95 height 12
type input "NHẬN NGUYÊN KIỆN GIAO NGUYÊN KIỆN, HƯ VỠ K ĐỀN"
click at [521, 34] on div "Gán nhãn" at bounding box center [533, 31] width 136 height 11
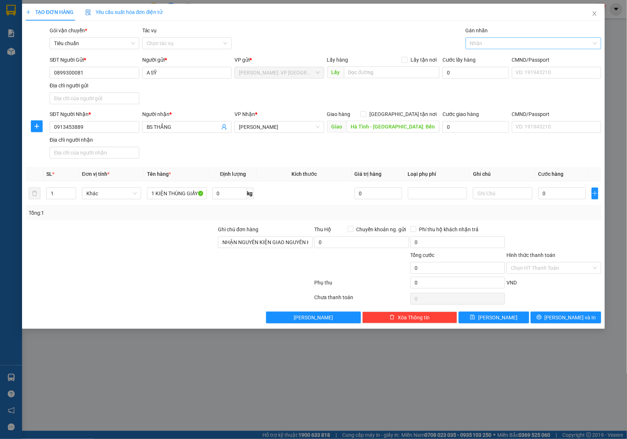
click at [516, 40] on div at bounding box center [529, 43] width 125 height 9
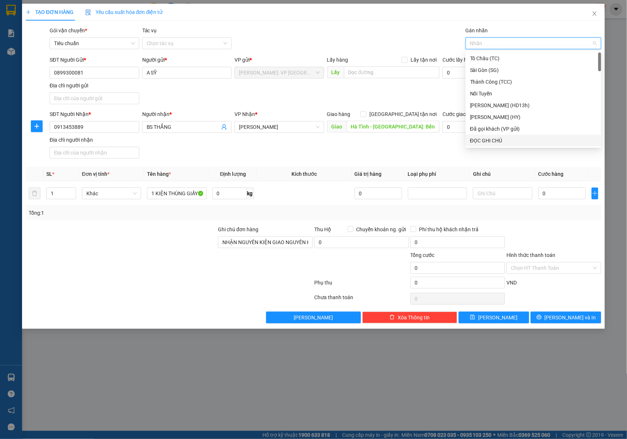
click at [422, 170] on th "Loại phụ phí" at bounding box center [437, 174] width 65 height 14
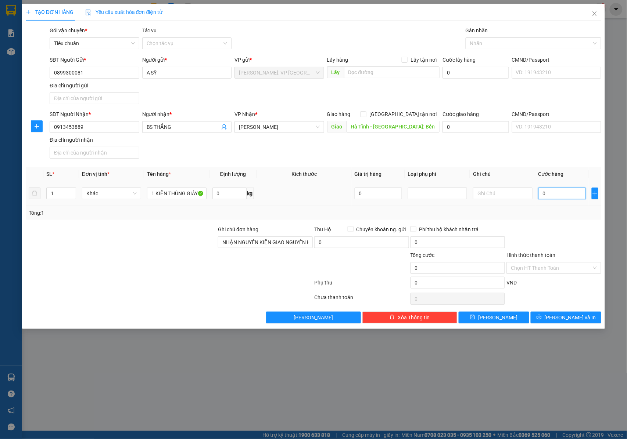
click at [543, 192] on input "0" at bounding box center [561, 194] width 47 height 12
type input "7"
type input "70"
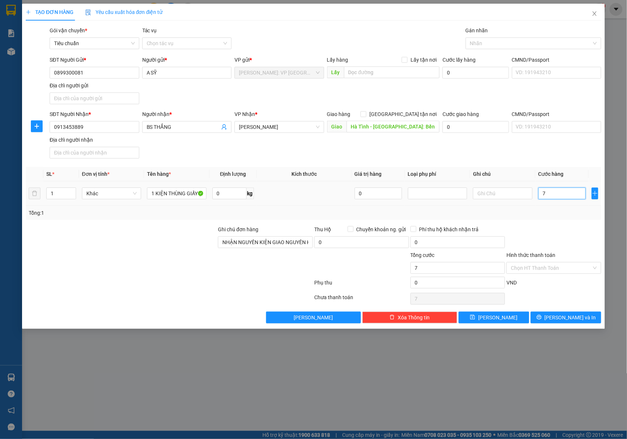
type input "70"
type input "700"
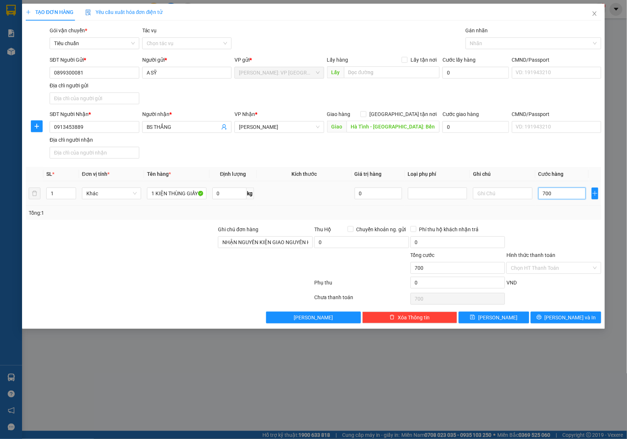
type input "7.000"
type input "70.000"
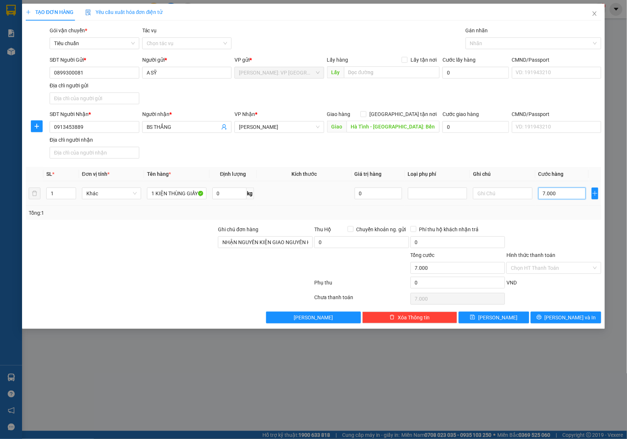
type input "70.000"
click at [553, 316] on button "Lưu và In" at bounding box center [565, 318] width 71 height 12
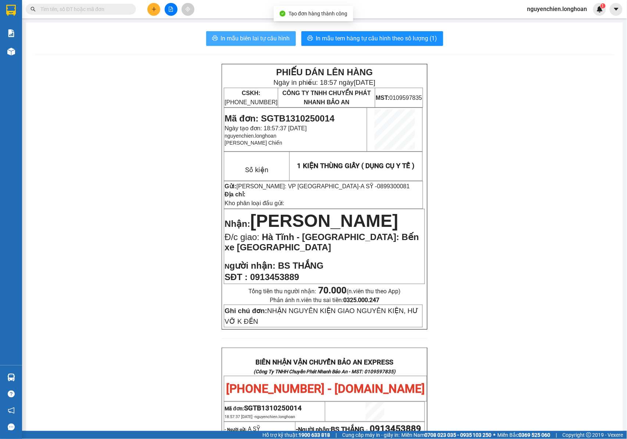
click at [250, 35] on span "In mẫu biên lai tự cấu hình" at bounding box center [255, 38] width 69 height 9
click at [422, 159] on div "PHIẾU DÁN LÊN HÀNG Ngày in phiếu: 18:57 ngày 13-10-2025 CSKH: 1900.06.88.33 CÔN…" at bounding box center [324, 197] width 205 height 266
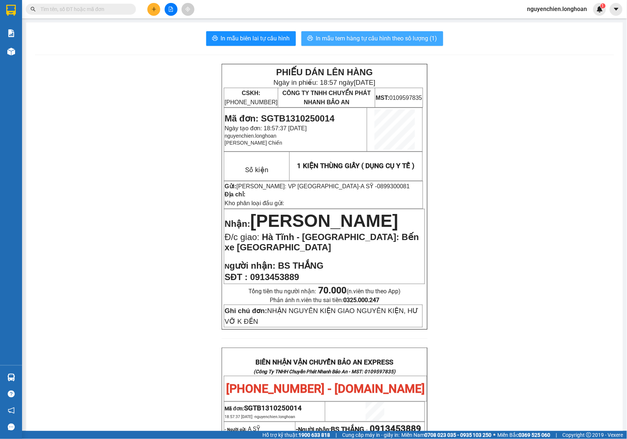
click at [385, 37] on span "In mẫu tem hàng tự cấu hình theo số lượng (1)" at bounding box center [376, 38] width 121 height 9
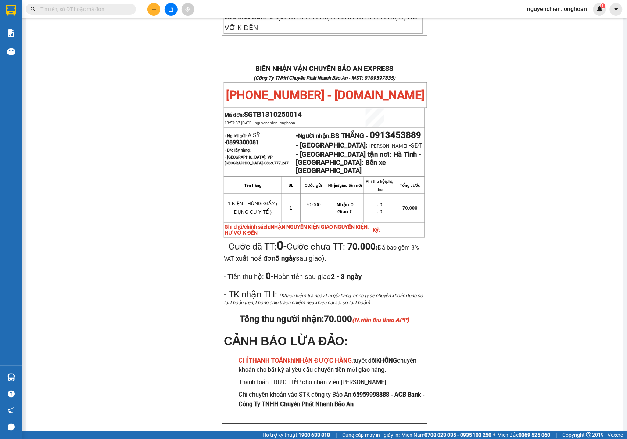
scroll to position [343, 0]
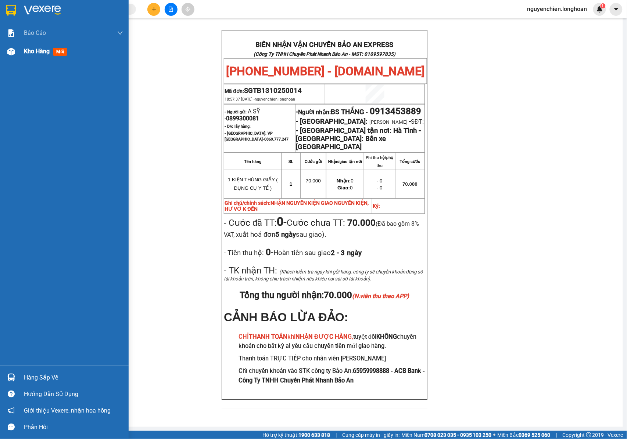
click at [18, 50] on div "Kho hàng mới" at bounding box center [64, 51] width 129 height 18
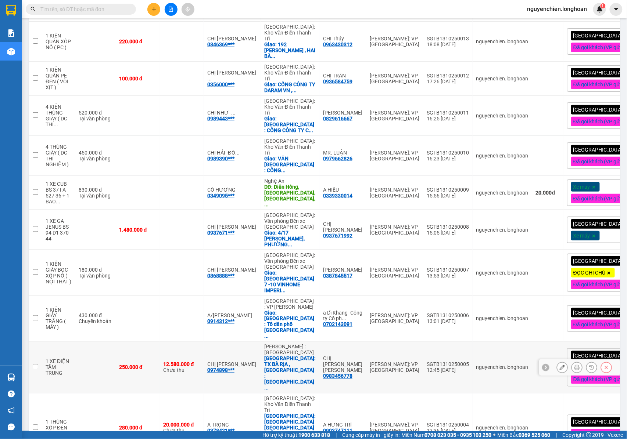
scroll to position [202, 0]
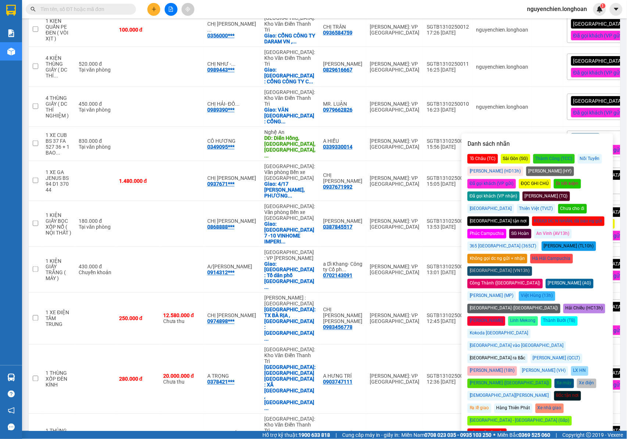
drag, startPoint x: 572, startPoint y: 170, endPoint x: 568, endPoint y: 172, distance: 4.3
click at [516, 179] on div "Đã gọi khách (VP gửi)" at bounding box center [491, 184] width 48 height 10
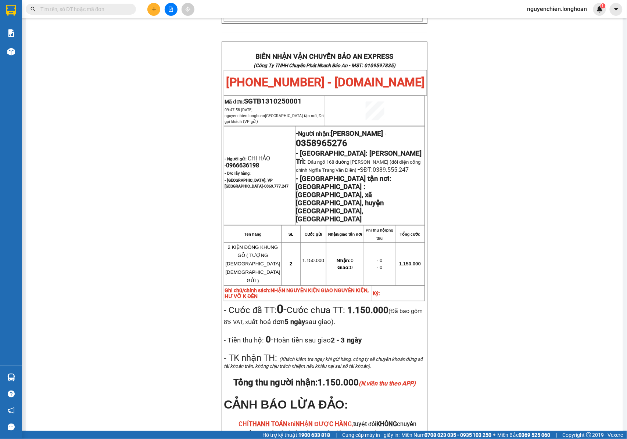
scroll to position [398, 0]
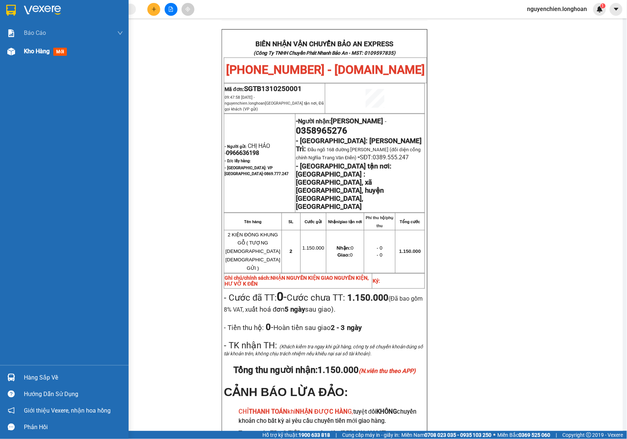
click at [18, 54] on div "Kho hàng mới" at bounding box center [64, 51] width 129 height 18
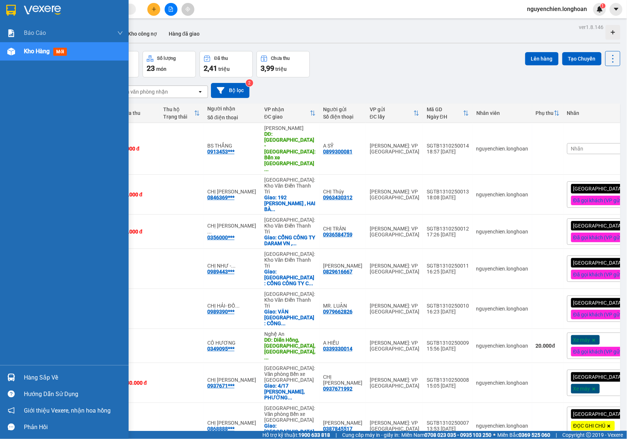
click at [20, 52] on div "Kho hàng mới" at bounding box center [64, 51] width 129 height 18
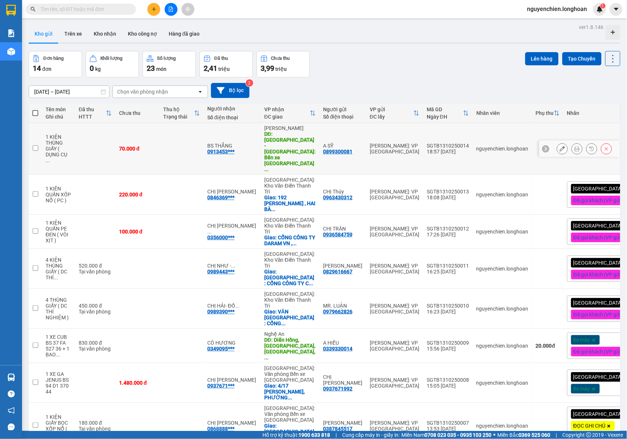
click at [574, 146] on icon at bounding box center [576, 148] width 5 height 5
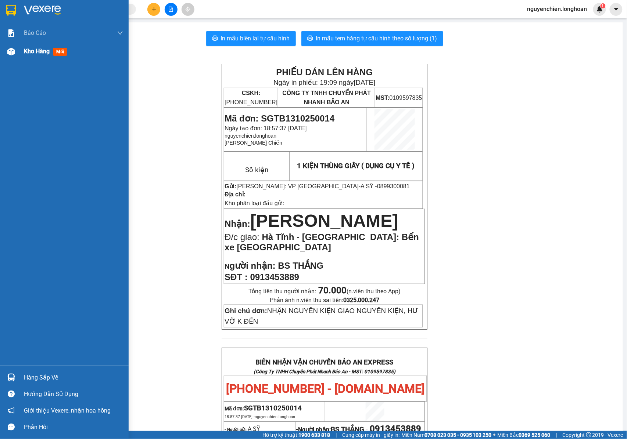
click at [12, 49] on img at bounding box center [11, 52] width 8 height 8
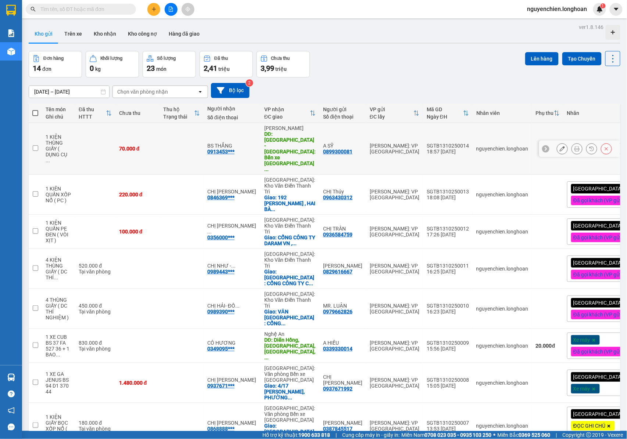
click at [574, 146] on icon at bounding box center [576, 148] width 5 height 5
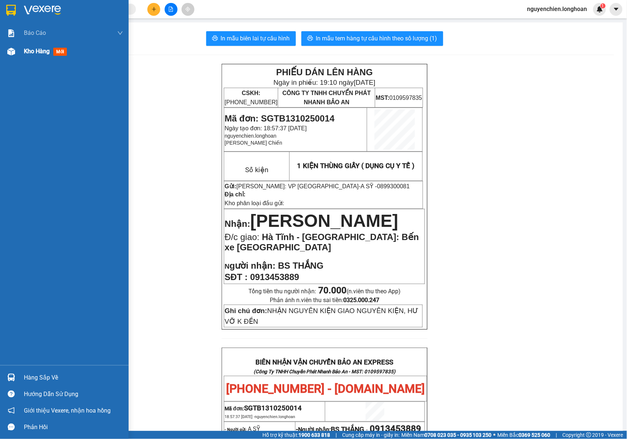
click at [7, 52] on img at bounding box center [11, 52] width 8 height 8
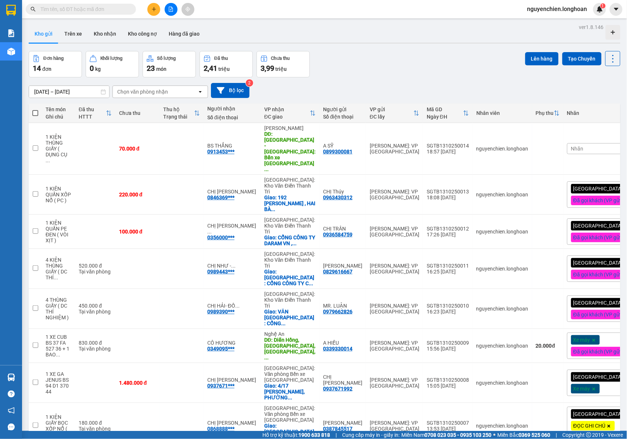
click at [575, 143] on div "Nhãn" at bounding box center [608, 148] width 83 height 11
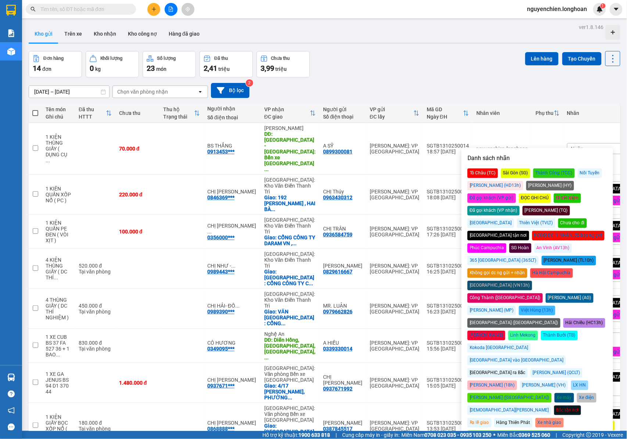
click at [516, 194] on div "Đã gọi khách (VP gửi)" at bounding box center [491, 199] width 48 height 10
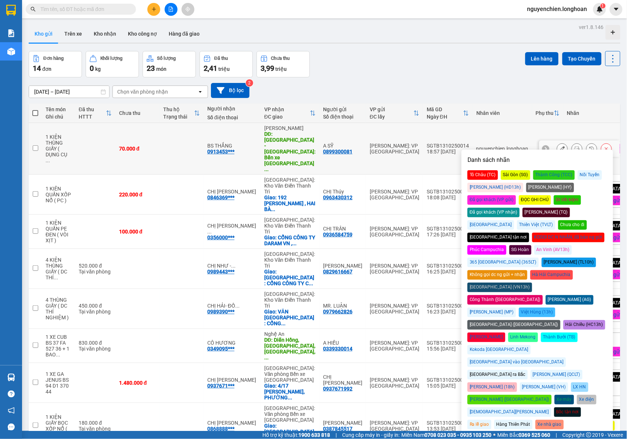
click at [412, 56] on div "Đơn hàng 14 đơn Khối lượng 0 kg Số lượng 23 món Đã thu 2,41 triệu Chưa thu 3,99…" at bounding box center [324, 64] width 591 height 26
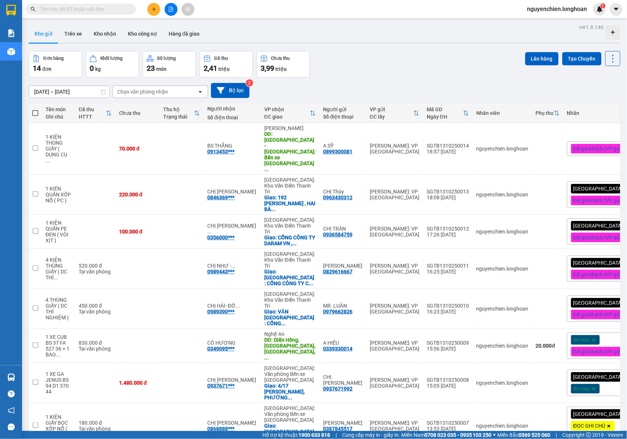
paste input "0975775375"
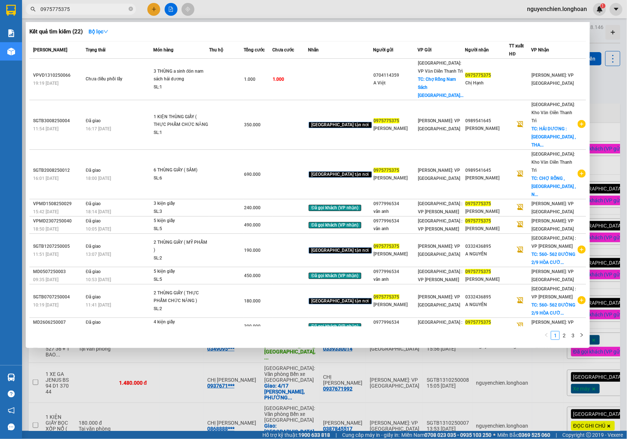
type input "0975775375"
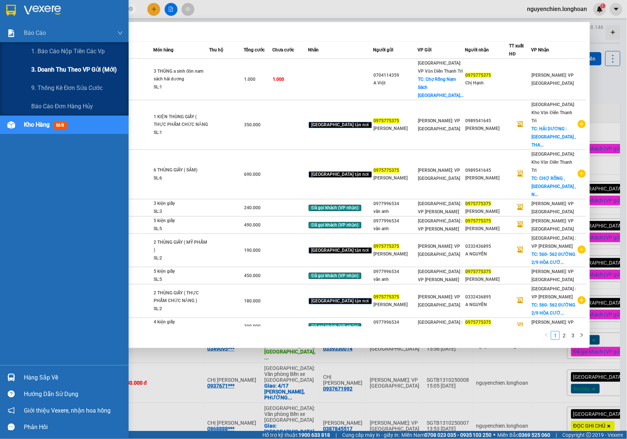
click at [45, 64] on div "3. Doanh Thu theo VP Gửi (mới)" at bounding box center [77, 70] width 92 height 18
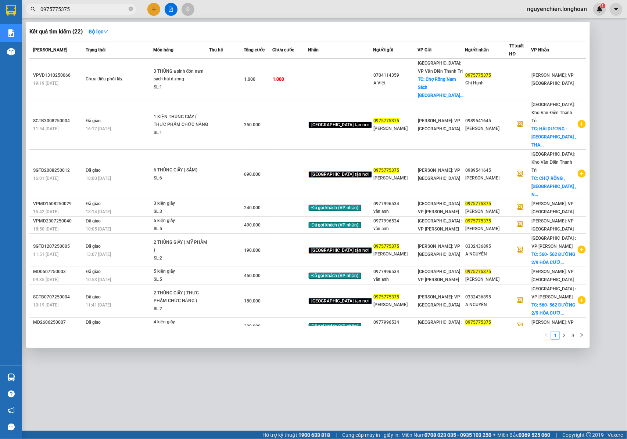
click at [235, 8] on div at bounding box center [313, 219] width 627 height 439
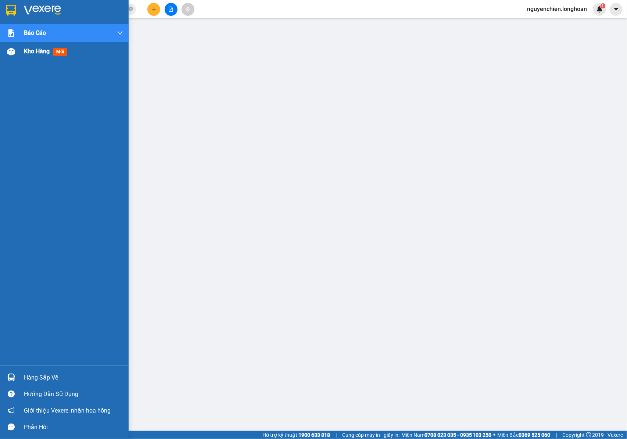
click at [18, 57] on div "Kho hàng mới" at bounding box center [64, 51] width 129 height 18
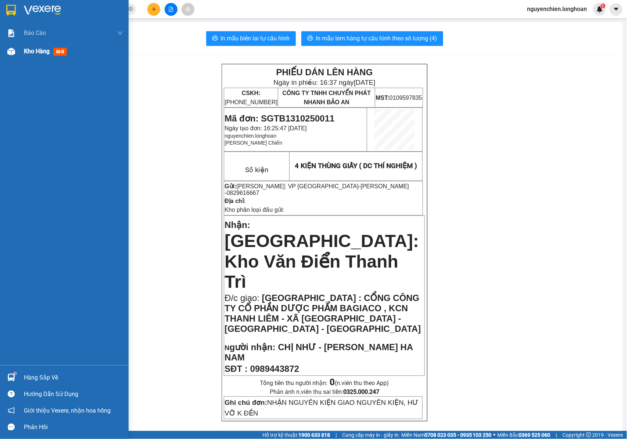
click at [12, 57] on div at bounding box center [11, 51] width 13 height 13
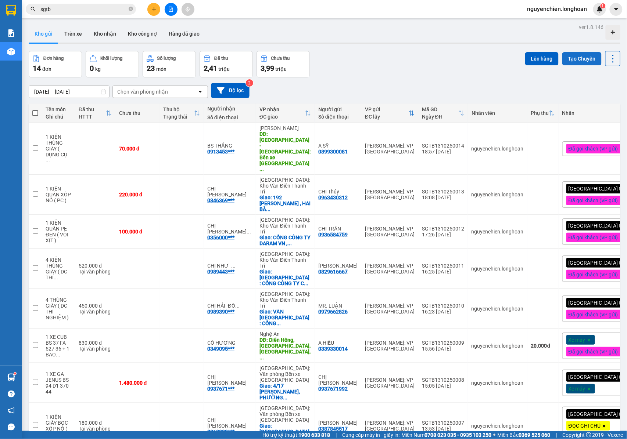
click at [573, 61] on button "Tạo Chuyến" at bounding box center [581, 58] width 39 height 13
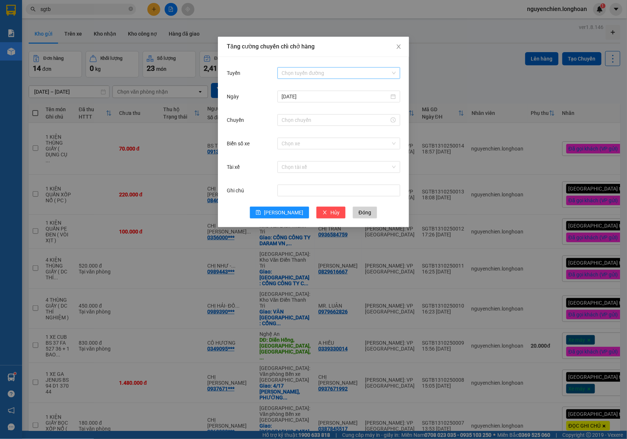
click at [330, 76] on input "Tuyến" at bounding box center [336, 73] width 109 height 11
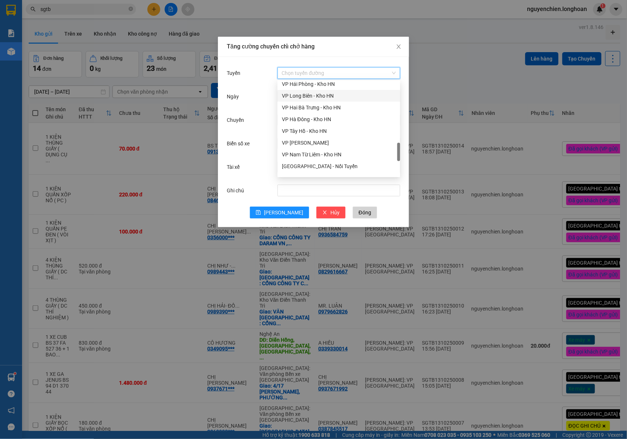
scroll to position [343, 0]
click at [314, 109] on div "VP Tân Bình - Kho HCM 1" at bounding box center [339, 109] width 114 height 8
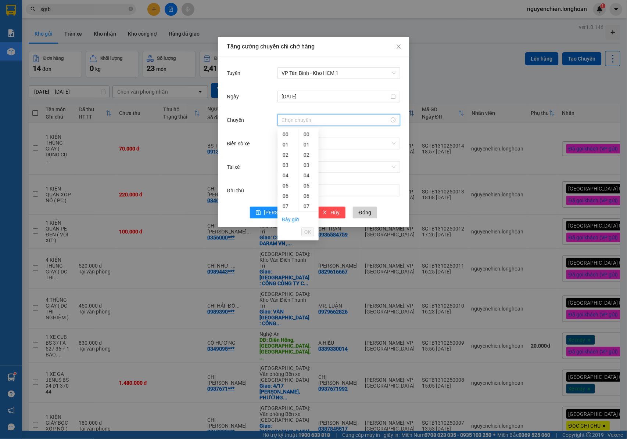
click at [295, 120] on input "Chuyến" at bounding box center [335, 120] width 107 height 8
click at [290, 220] on link "Bây giờ" at bounding box center [290, 220] width 17 height 6
type input "20:25"
click at [284, 147] on input "Biển số xe" at bounding box center [336, 143] width 109 height 11
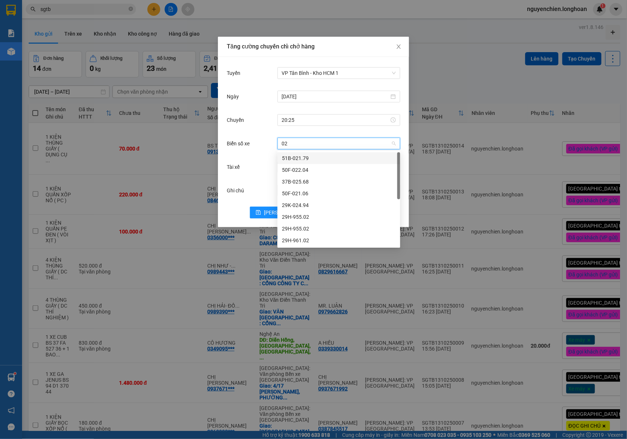
type input "023"
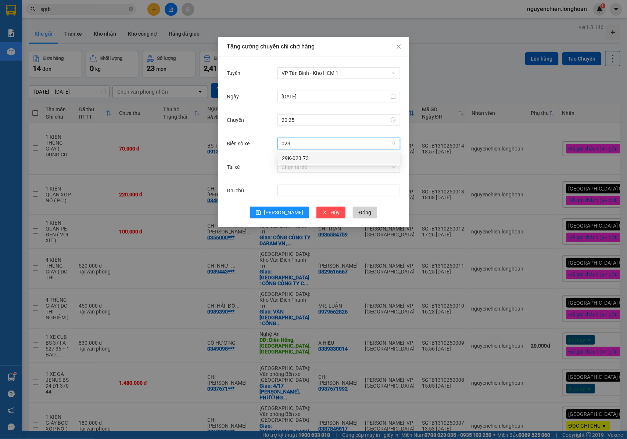
click at [303, 162] on div "29K-023.73" at bounding box center [339, 158] width 114 height 8
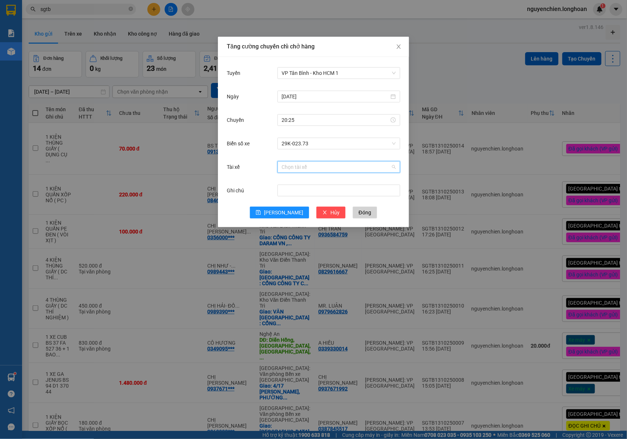
click at [306, 162] on input "Tài xế" at bounding box center [336, 167] width 109 height 11
type input "tuyến"
click at [310, 181] on div "NGUYỄN MINH TUYẾN 0766000247" at bounding box center [339, 182] width 114 height 8
click at [278, 215] on span "Lưu" at bounding box center [283, 213] width 39 height 8
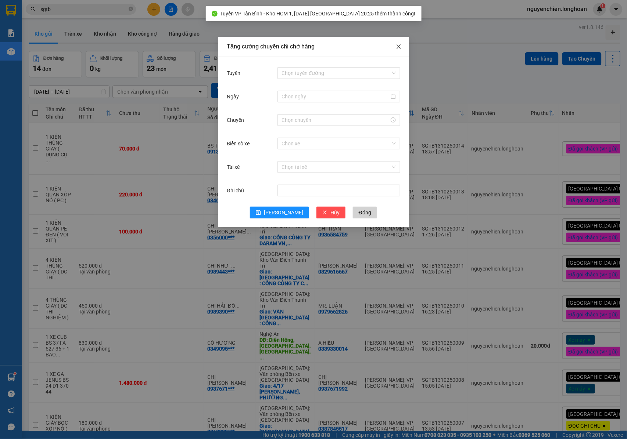
click at [397, 48] on icon "close" at bounding box center [399, 47] width 6 height 6
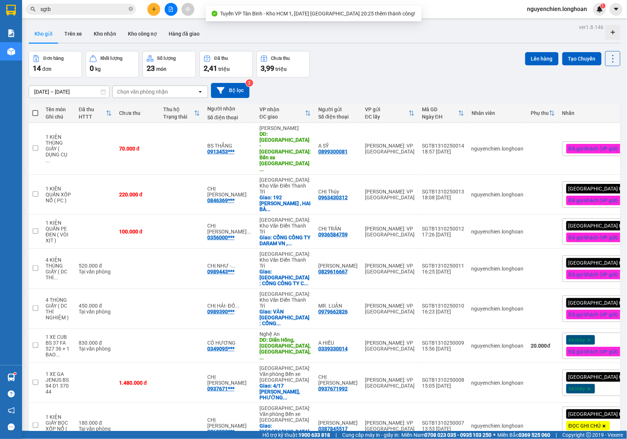
click at [33, 118] on th at bounding box center [35, 113] width 13 height 19
click at [35, 112] on span at bounding box center [35, 113] width 6 height 6
click at [35, 109] on input "checkbox" at bounding box center [35, 109] width 0 height 0
checkbox input "true"
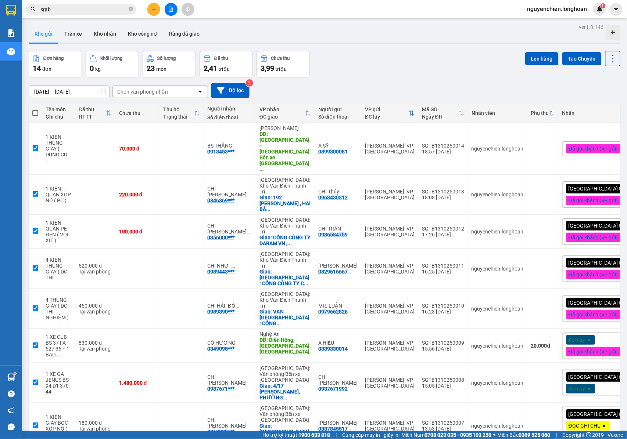
checkbox input "true"
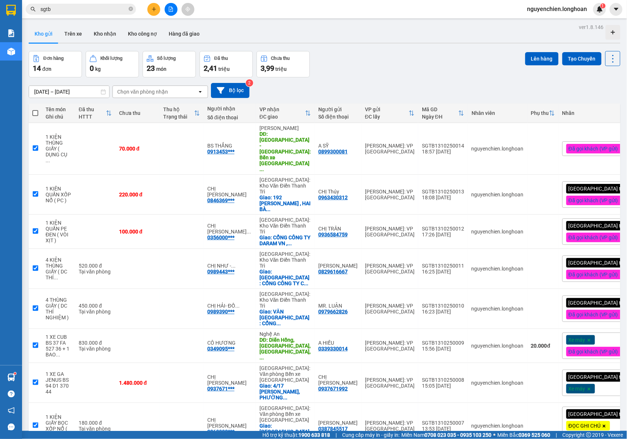
checkbox input "true"
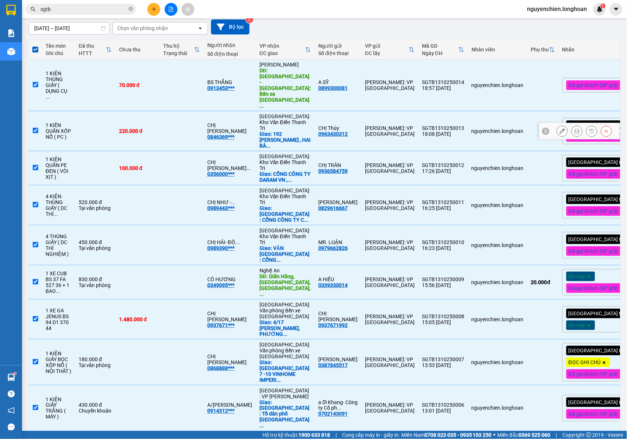
scroll to position [68, 0]
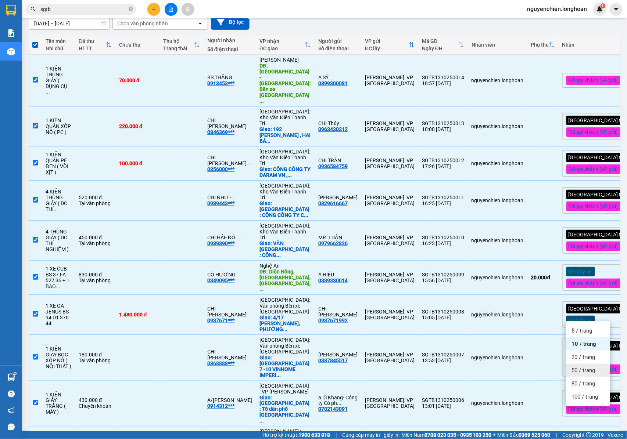
click at [575, 370] on span "50 / trang" at bounding box center [584, 370] width 24 height 7
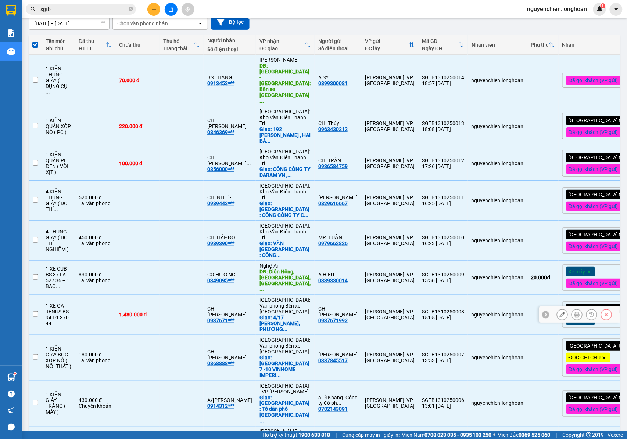
checkbox input "false"
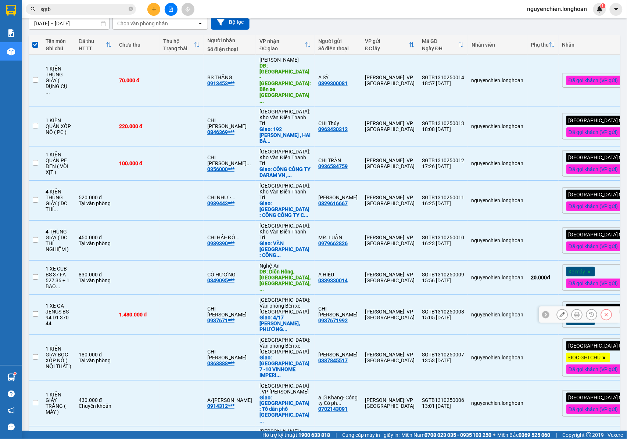
checkbox input "false"
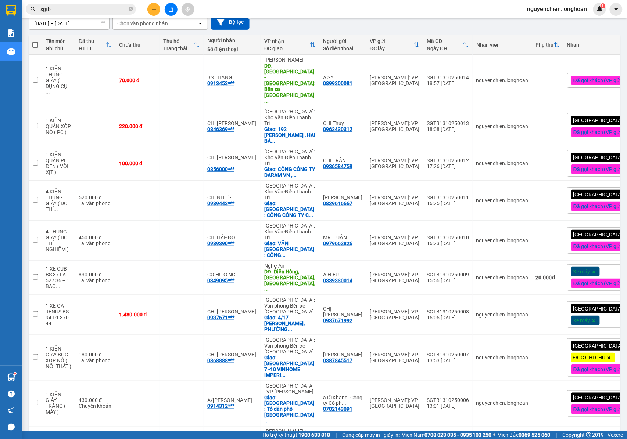
click at [36, 47] on span at bounding box center [35, 45] width 6 height 6
click at [35, 41] on input "checkbox" at bounding box center [35, 41] width 0 height 0
checkbox input "true"
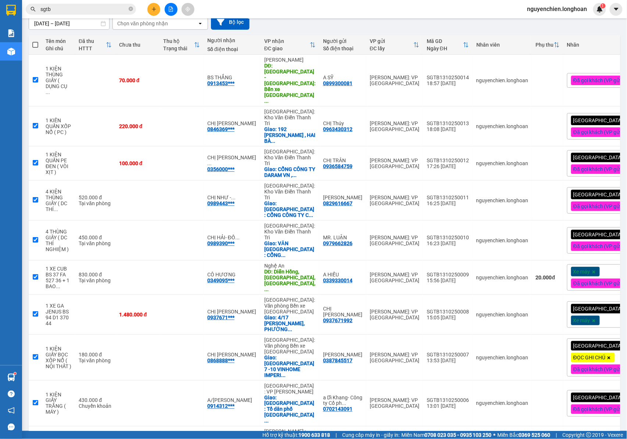
checkbox input "true"
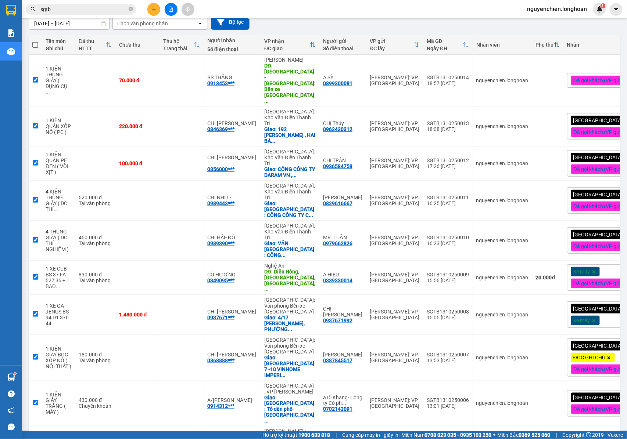
checkbox input "true"
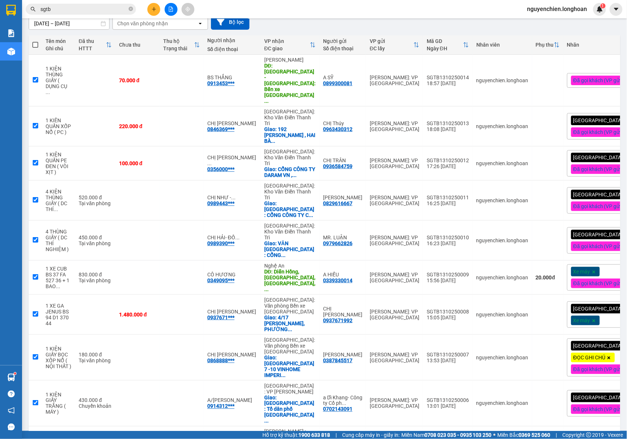
checkbox input "true"
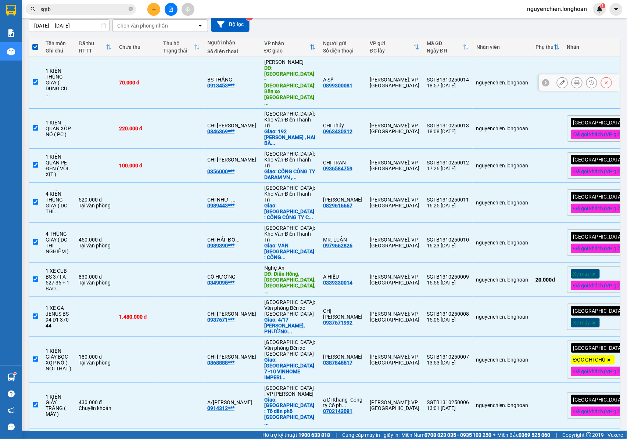
scroll to position [0, 0]
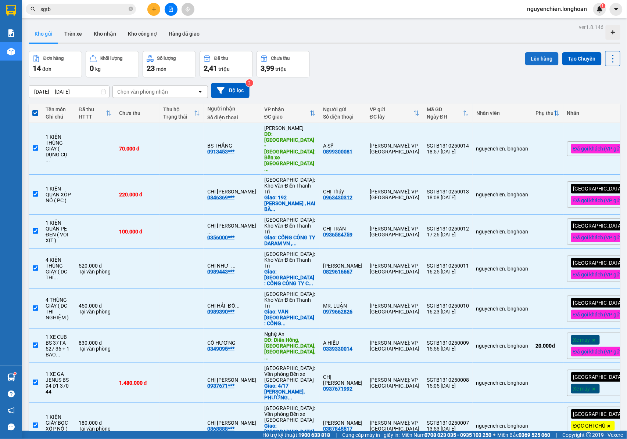
click at [537, 52] on button "Lên hàng" at bounding box center [541, 58] width 33 height 13
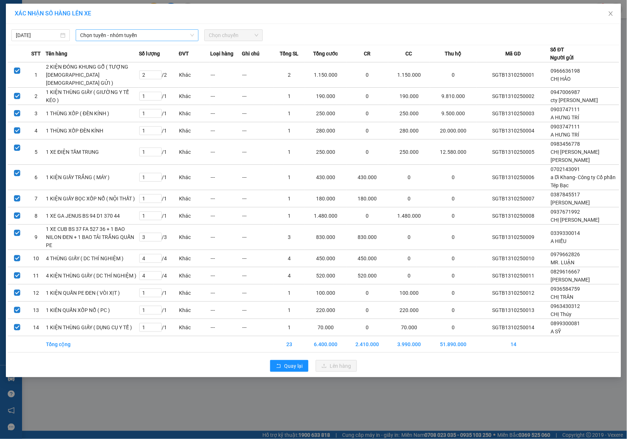
click at [156, 37] on span "Chọn tuyến - nhóm tuyến" at bounding box center [137, 35] width 114 height 11
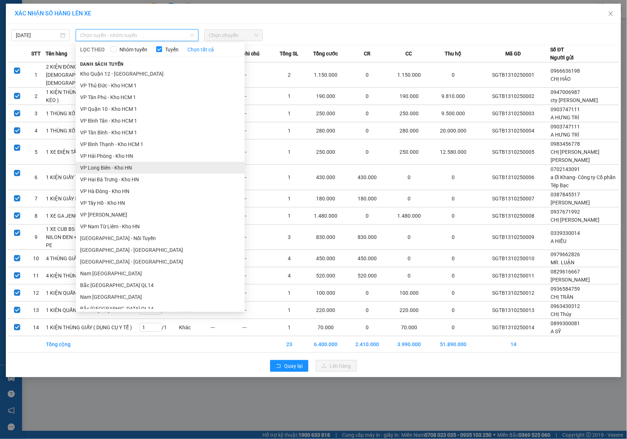
scroll to position [309, 0]
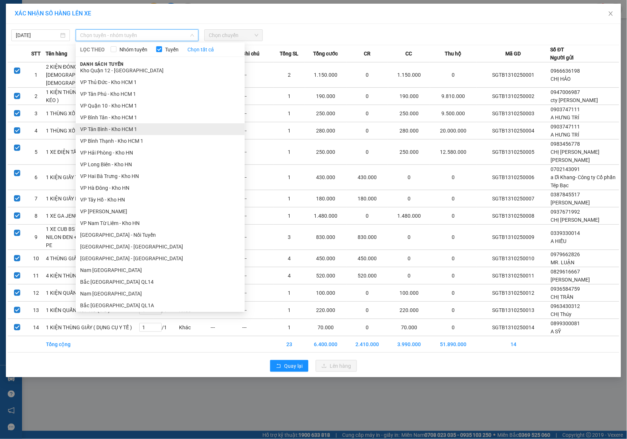
click at [104, 132] on li "VP Tân Bình - Kho HCM 1" at bounding box center [160, 129] width 169 height 12
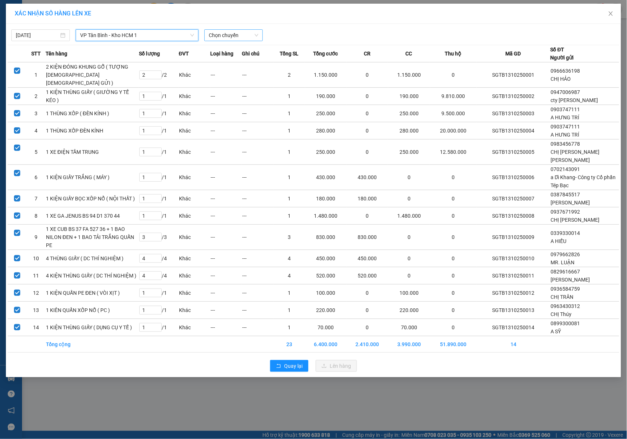
click at [216, 39] on span "Chọn chuyến" at bounding box center [234, 35] width 50 height 11
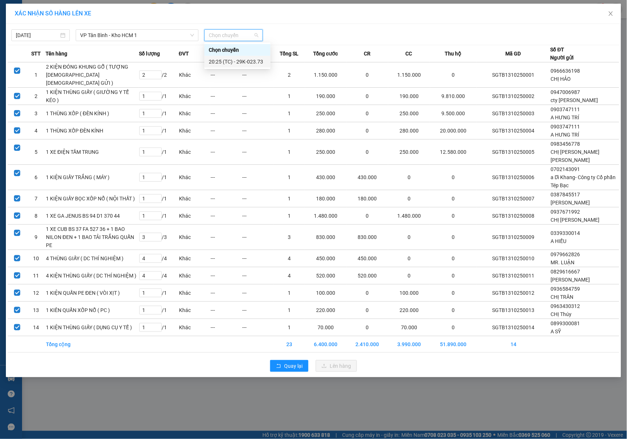
click at [232, 61] on div "20:25 (TC) - 29K-023.73" at bounding box center [237, 62] width 57 height 8
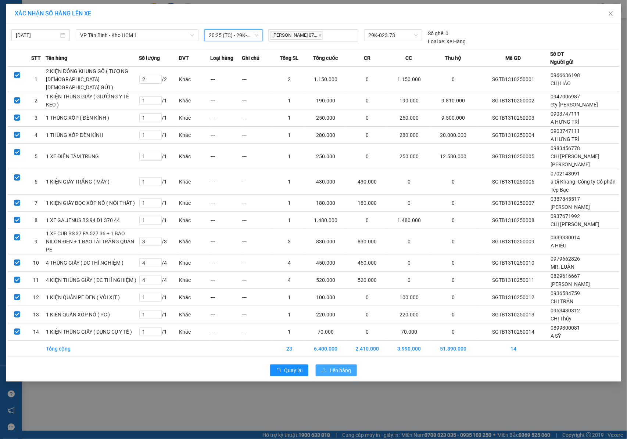
click at [331, 375] on span "Lên hàng" at bounding box center [340, 371] width 21 height 8
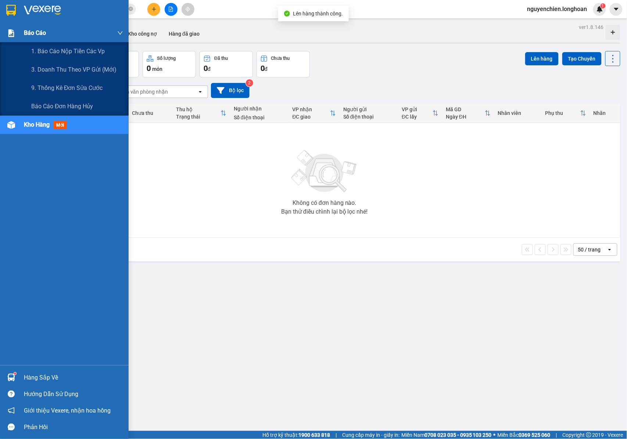
click at [13, 36] on img at bounding box center [11, 33] width 8 height 8
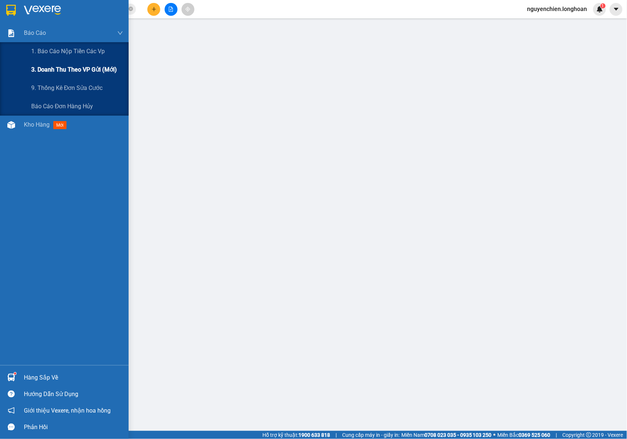
click at [61, 69] on span "3. Doanh Thu theo VP Gửi (mới)" at bounding box center [74, 69] width 86 height 9
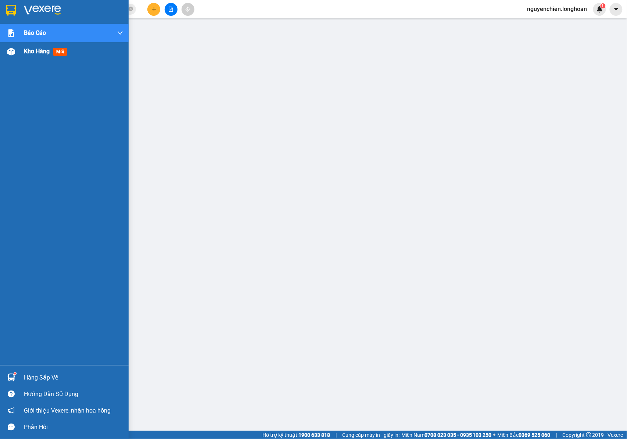
click at [15, 52] on img at bounding box center [11, 52] width 8 height 8
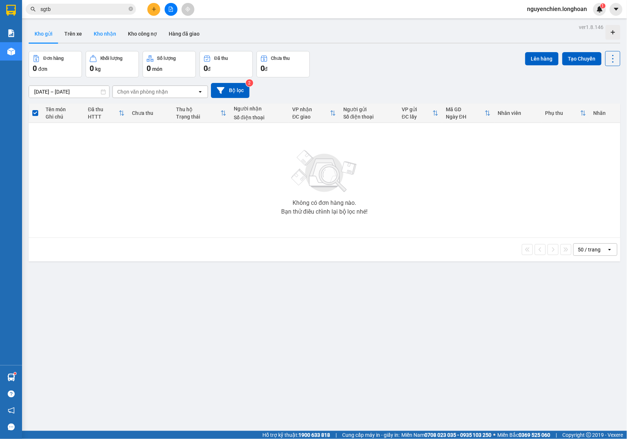
click at [99, 32] on button "Kho nhận" at bounding box center [105, 34] width 34 height 18
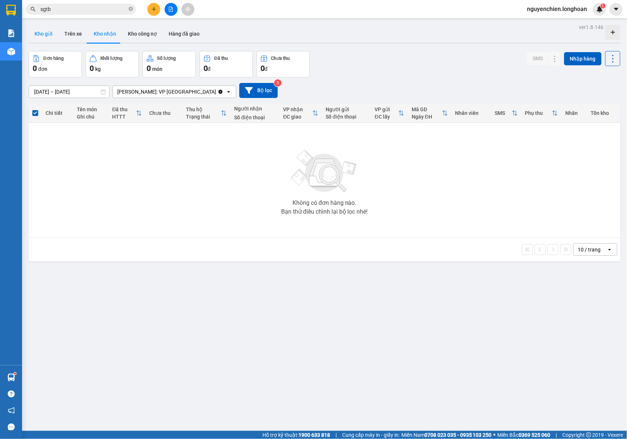
click at [46, 34] on button "Kho gửi" at bounding box center [44, 34] width 30 height 18
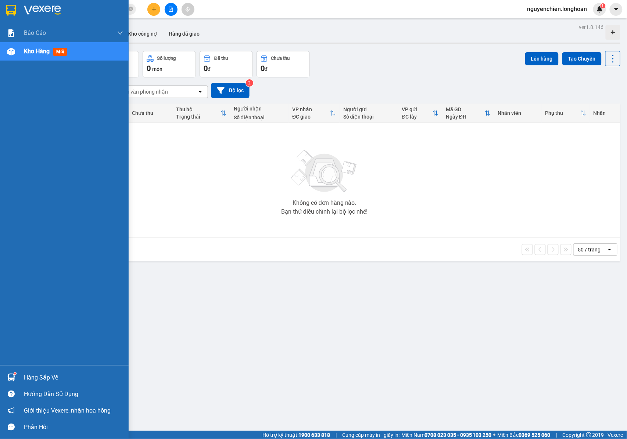
click at [11, 58] on div at bounding box center [11, 51] width 13 height 13
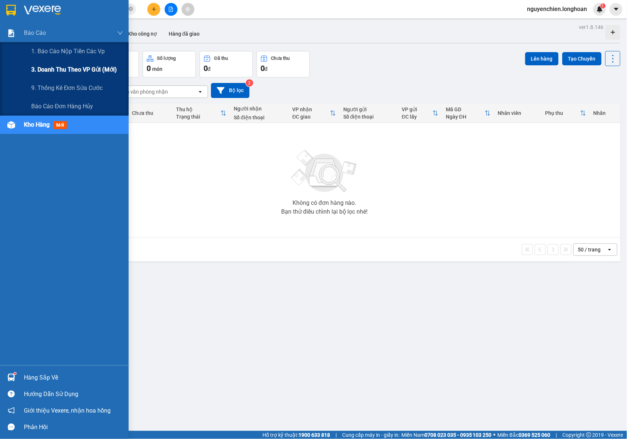
click at [55, 68] on span "3. Doanh Thu theo VP Gửi (mới)" at bounding box center [74, 69] width 86 height 9
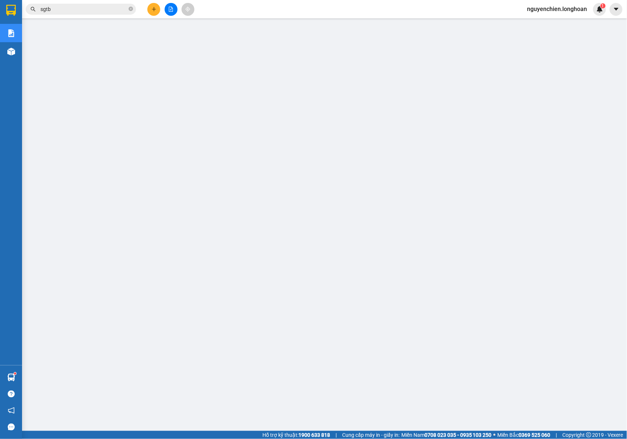
click at [167, 10] on button at bounding box center [171, 9] width 13 height 13
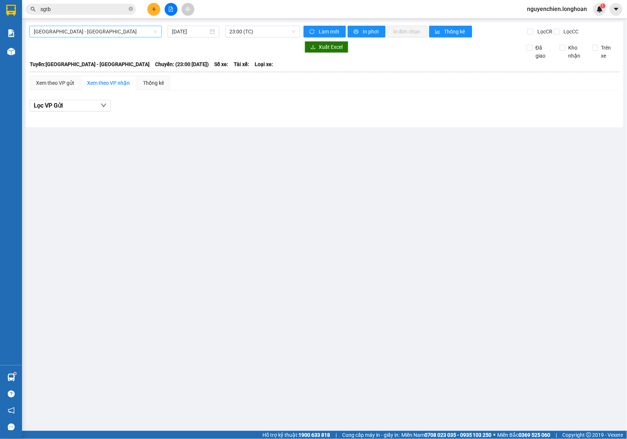
click at [89, 30] on span "Hải Phòng - Hà Nội" at bounding box center [95, 31] width 123 height 11
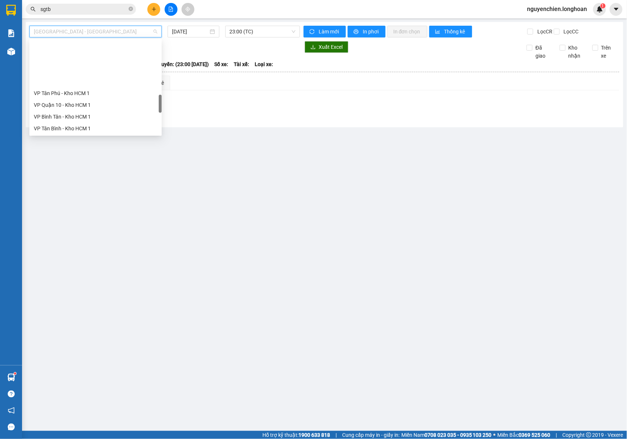
scroll to position [343, 0]
drag, startPoint x: 58, startPoint y: 78, endPoint x: 183, endPoint y: 53, distance: 127.8
click at [58, 79] on div "VP Tân Bình - Kho HCM 1" at bounding box center [95, 80] width 123 height 8
type input "13/10/2025"
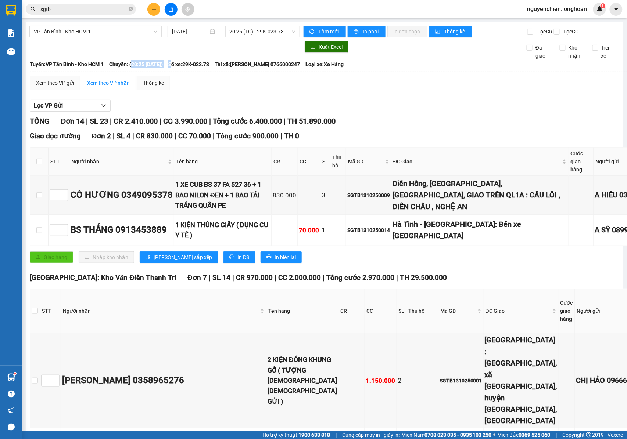
drag, startPoint x: 140, startPoint y: 70, endPoint x: 195, endPoint y: 73, distance: 55.5
click at [195, 68] on div "Tuyến: VP Tân Bình - Kho HCM 1 Chuyến: (20:25 - 13/10/2025) Số xe: 29K-023.73 T…" at bounding box center [401, 64] width 742 height 8
drag, startPoint x: 241, startPoint y: 71, endPoint x: 362, endPoint y: 71, distance: 120.9
click at [362, 68] on div "Tuyến: VP Tân Bình - Kho HCM 1 Chuyến: (20:25 - 13/10/2025) Số xe: 29K-023.73 T…" at bounding box center [401, 64] width 742 height 8
click at [421, 123] on div "TỔNG Đơn 14 | SL 23 | CR 2.410.000 | CC 3.990.000 | Tổng cước 6.400.000 | TH 51…" at bounding box center [401, 121] width 742 height 11
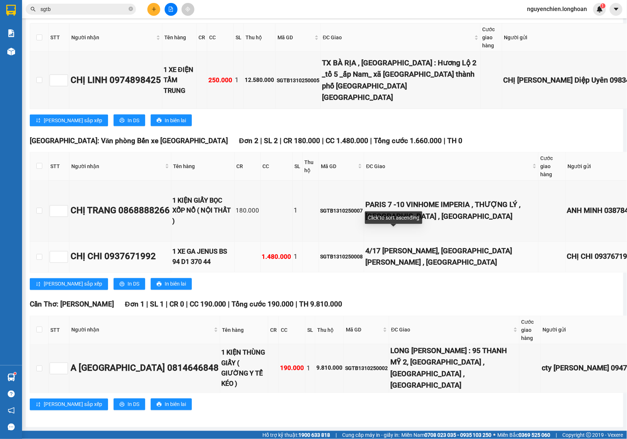
scroll to position [1458, 0]
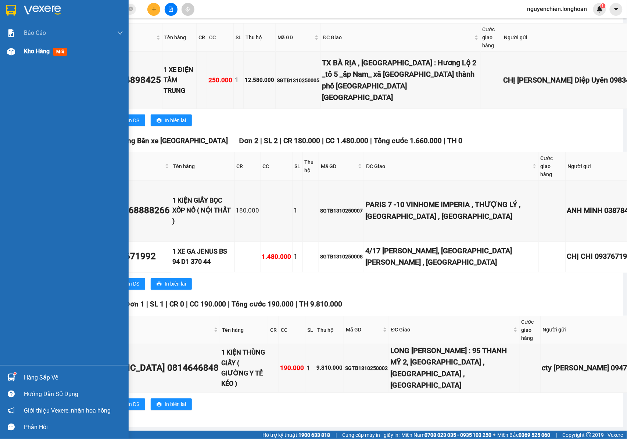
click at [12, 46] on div at bounding box center [11, 51] width 13 height 13
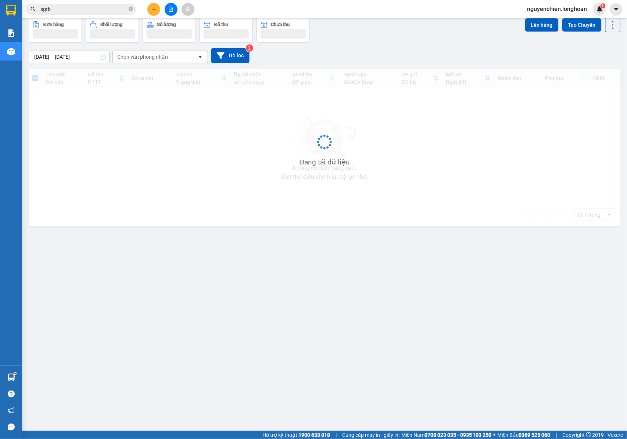
scroll to position [34, 0]
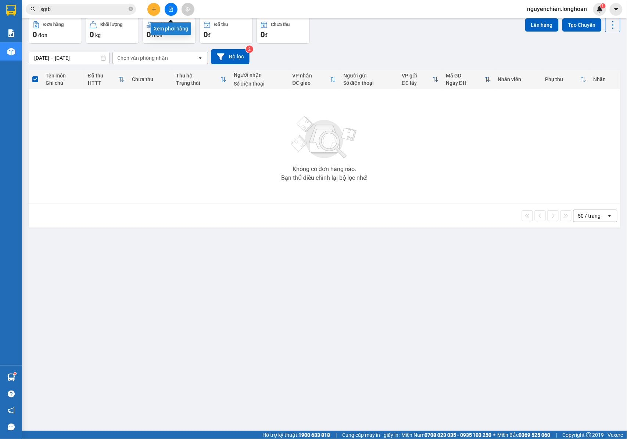
click at [170, 11] on icon "file-add" at bounding box center [170, 9] width 5 height 5
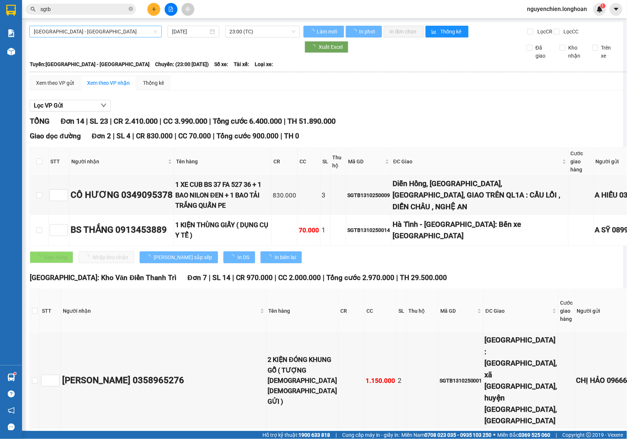
click at [132, 30] on span "Hải Phòng - Hà Nội" at bounding box center [95, 31] width 123 height 11
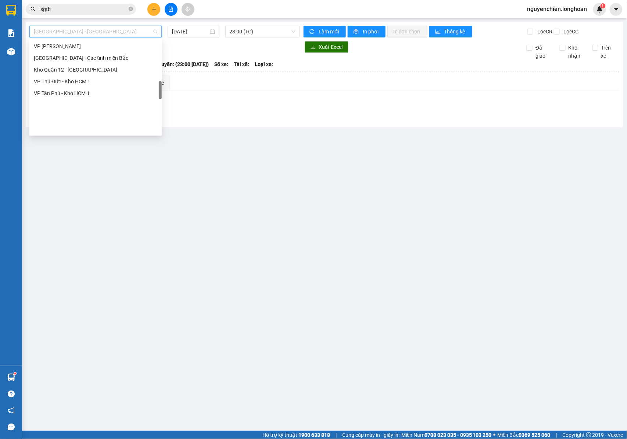
scroll to position [343, 0]
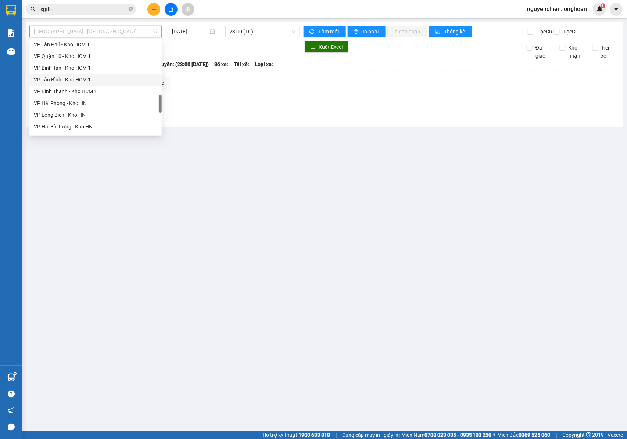
click at [68, 78] on div "VP Tân Bình - Kho HCM 1" at bounding box center [95, 80] width 123 height 8
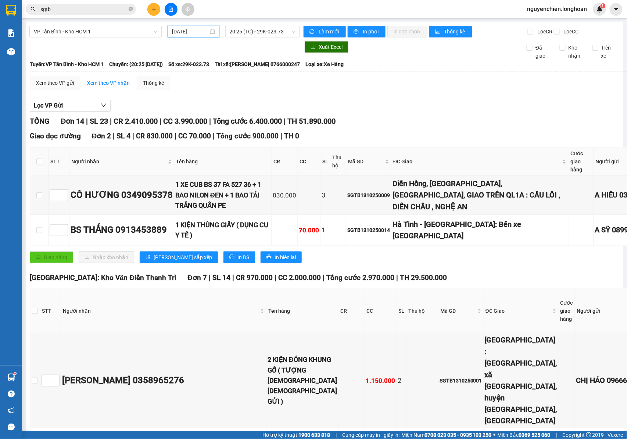
click at [187, 30] on input "13/10/2025" at bounding box center [190, 32] width 36 height 8
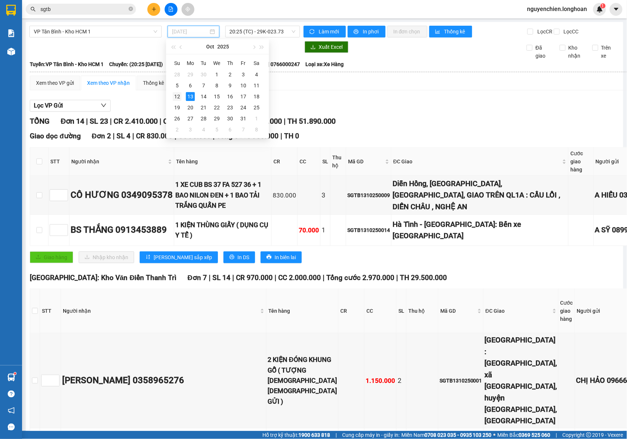
click at [178, 96] on div "12" at bounding box center [177, 96] width 9 height 9
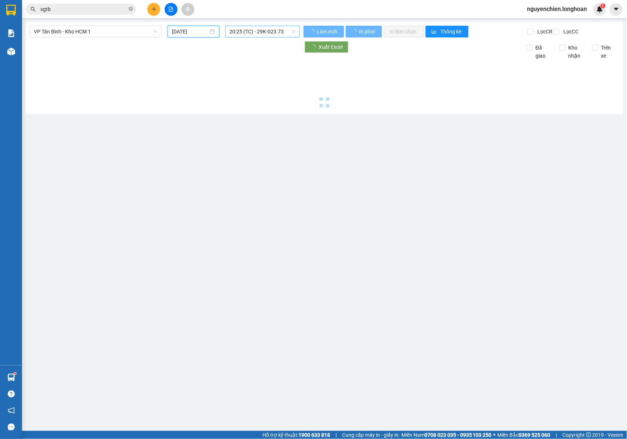
type input "12/10/2025"
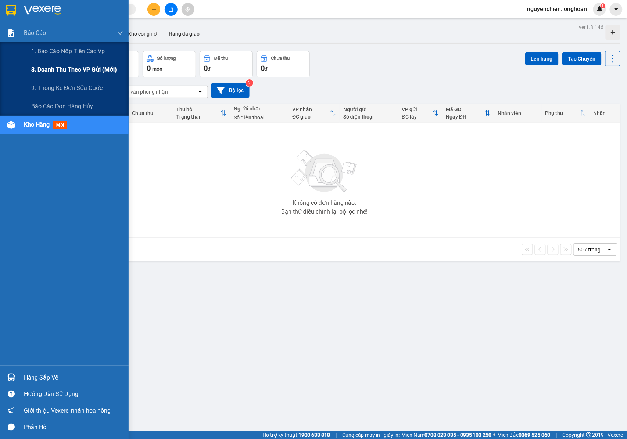
click at [45, 70] on span "3. Doanh Thu theo VP Gửi (mới)" at bounding box center [74, 69] width 86 height 9
